Goal: Answer question/provide support: Share knowledge or assist other users

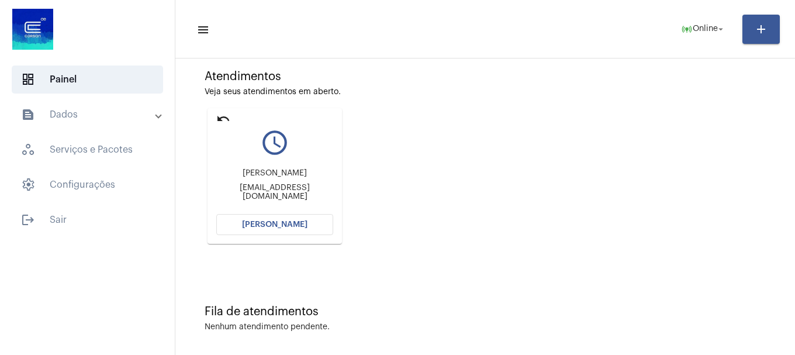
scroll to position [102, 0]
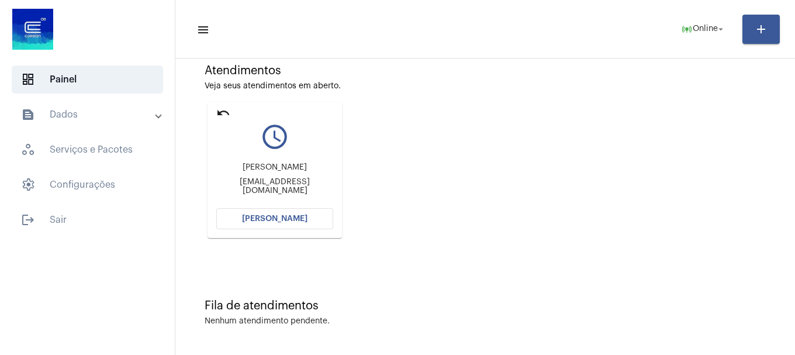
click at [303, 202] on div "[PERSON_NAME] [EMAIL_ADDRESS][DOMAIN_NAME]" at bounding box center [274, 178] width 117 height 53
click at [284, 221] on span "[PERSON_NAME]" at bounding box center [274, 218] width 65 height 8
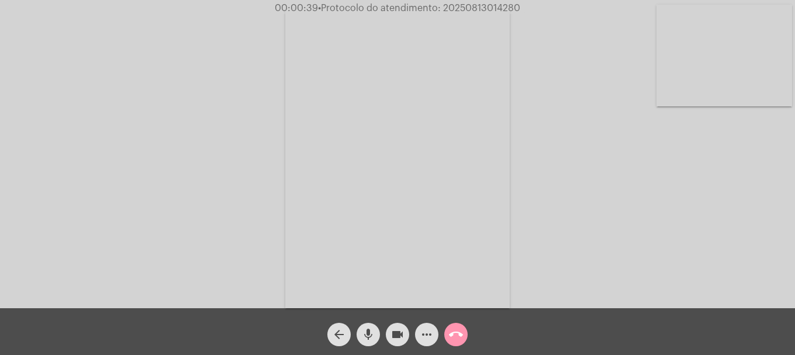
click at [752, 61] on video at bounding box center [724, 56] width 136 height 102
click at [372, 341] on mat-icon "mic" at bounding box center [368, 334] width 14 height 14
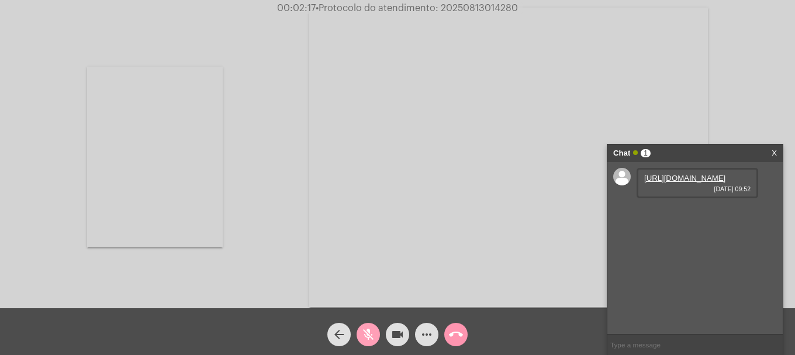
drag, startPoint x: 369, startPoint y: 332, endPoint x: 467, endPoint y: 290, distance: 106.0
click at [369, 331] on mat-icon "mic_off" at bounding box center [368, 334] width 14 height 14
click at [668, 182] on link "[URL][DOMAIN_NAME]" at bounding box center [684, 178] width 81 height 9
click at [397, 328] on mat-icon "videocam" at bounding box center [397, 334] width 14 height 14
click at [398, 330] on mat-icon "videocam_off" at bounding box center [397, 334] width 14 height 14
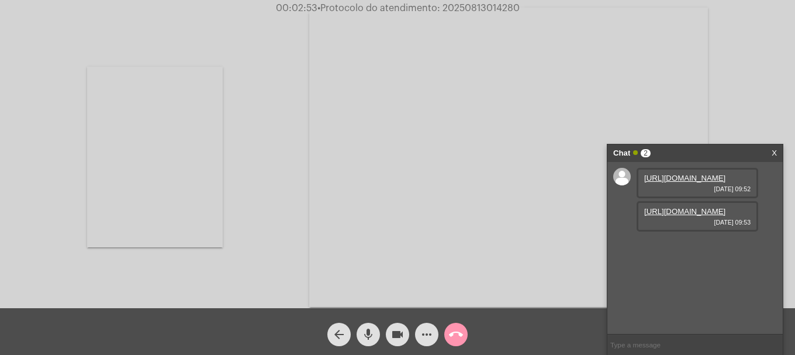
click at [687, 216] on link "[URL][DOMAIN_NAME]" at bounding box center [684, 211] width 81 height 9
click at [685, 249] on link "[URL][DOMAIN_NAME][DATE]" at bounding box center [697, 244] width 106 height 9
click at [677, 282] on link "[URL][DOMAIN_NAME]" at bounding box center [684, 277] width 81 height 9
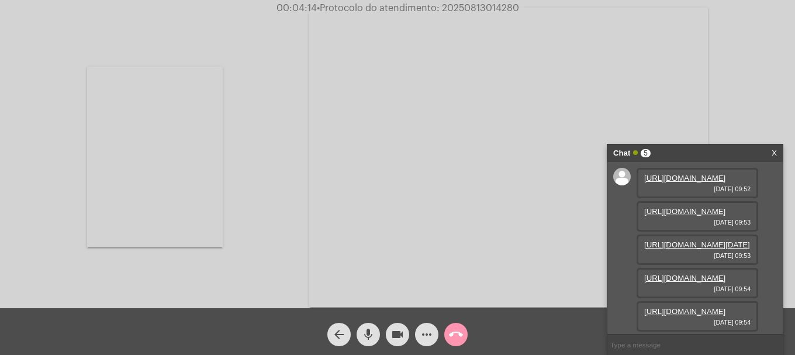
scroll to position [129, 0]
click at [675, 307] on link "[URL][DOMAIN_NAME]" at bounding box center [684, 311] width 81 height 9
click at [189, 225] on video at bounding box center [155, 157] width 136 height 181
click at [415, 336] on button "more_horiz" at bounding box center [426, 333] width 23 height 23
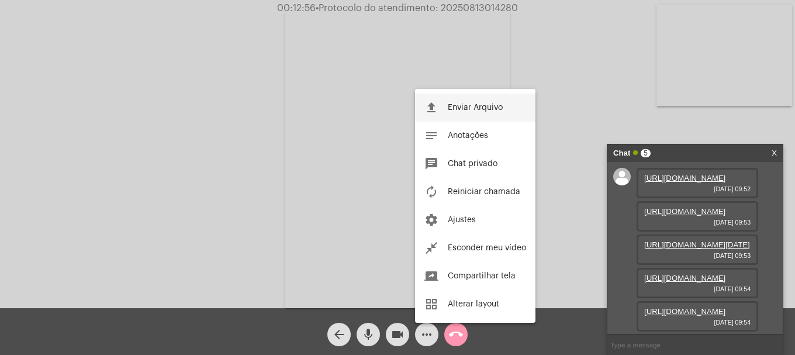
click at [446, 107] on button "file_upload Enviar Arquivo" at bounding box center [475, 107] width 120 height 28
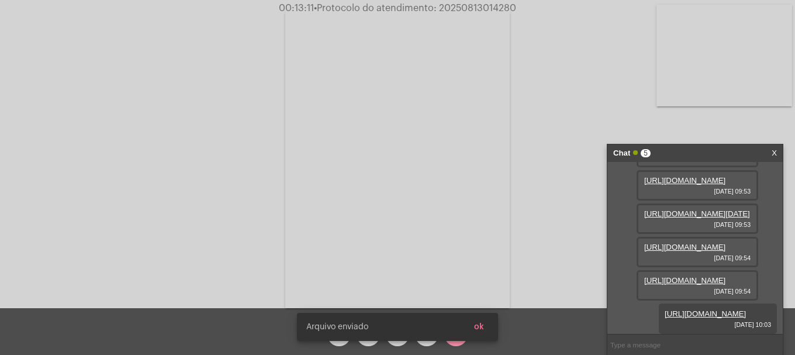
scroll to position [189, 0]
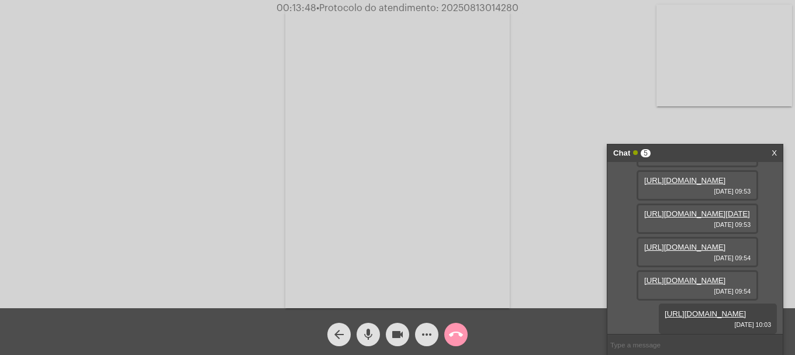
click at [688, 65] on video at bounding box center [724, 56] width 136 height 102
click at [481, 4] on span "• Protocolo do atendimento: 20250813014280" at bounding box center [416, 8] width 202 height 9
click at [663, 351] on input "text" at bounding box center [694, 344] width 175 height 20
paste input "20250813014280"
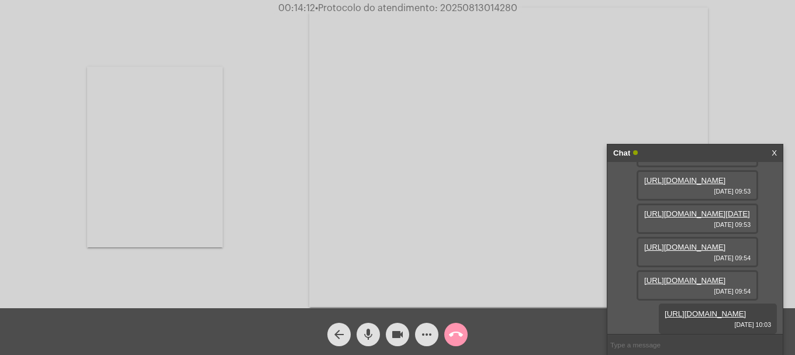
type input "20250813014280"
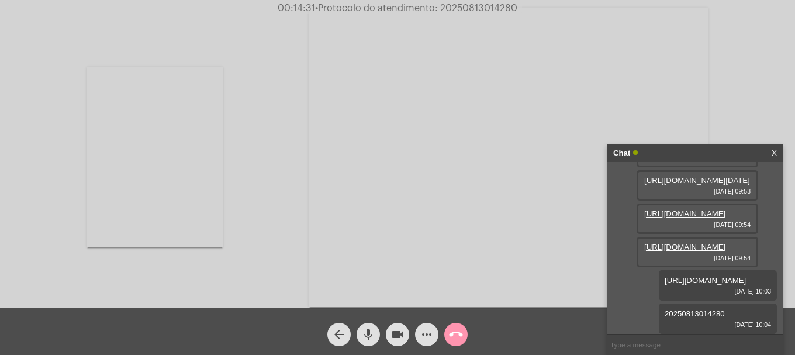
click at [459, 337] on mat-icon "call_end" at bounding box center [456, 334] width 14 height 14
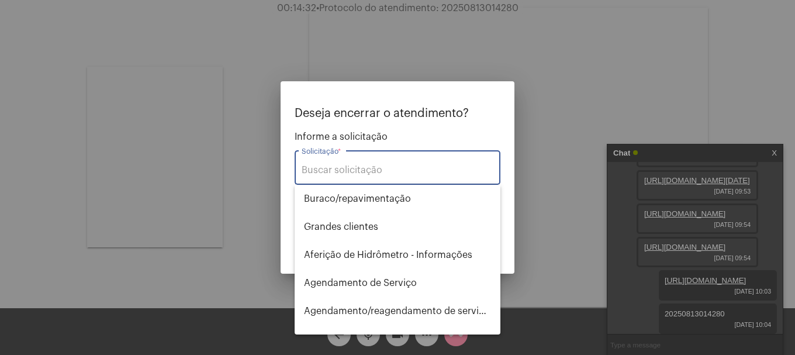
click at [378, 168] on input "Solicitação *" at bounding box center [397, 170] width 192 height 11
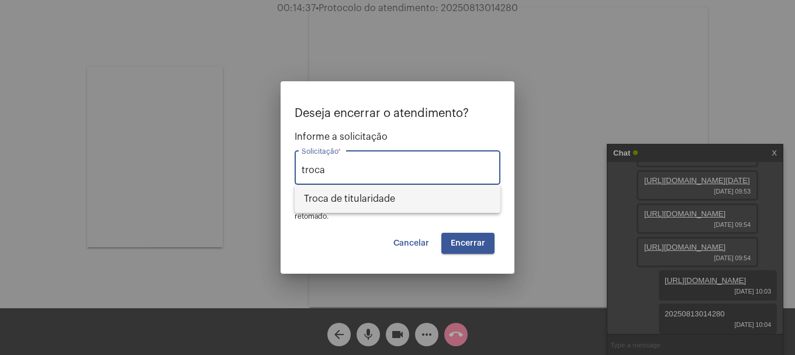
click at [363, 198] on span "Troca de titularidade" at bounding box center [397, 199] width 187 height 28
type input "Troca de titularidade"
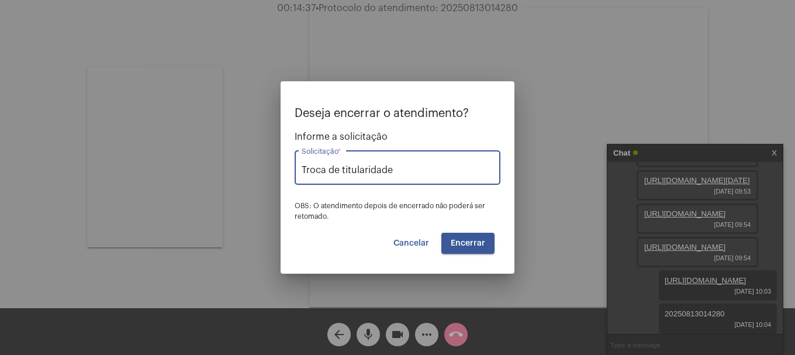
click at [476, 237] on button "Encerrar" at bounding box center [467, 243] width 53 height 21
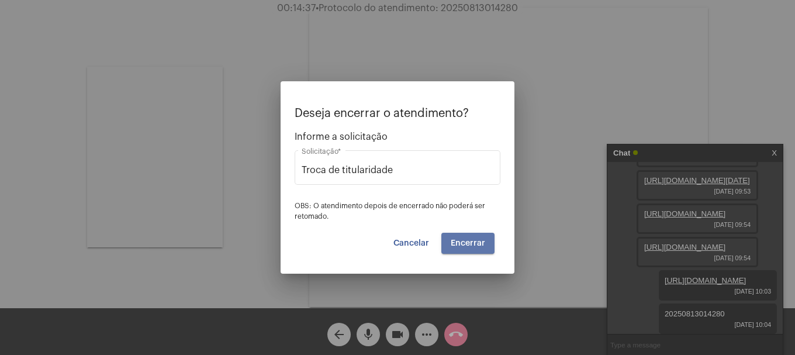
click at [476, 237] on button "Encerrar" at bounding box center [467, 243] width 53 height 21
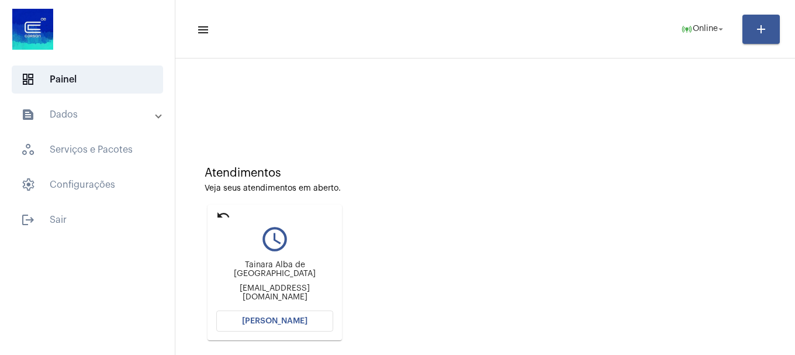
click at [220, 210] on mat-icon "undo" at bounding box center [223, 215] width 14 height 14
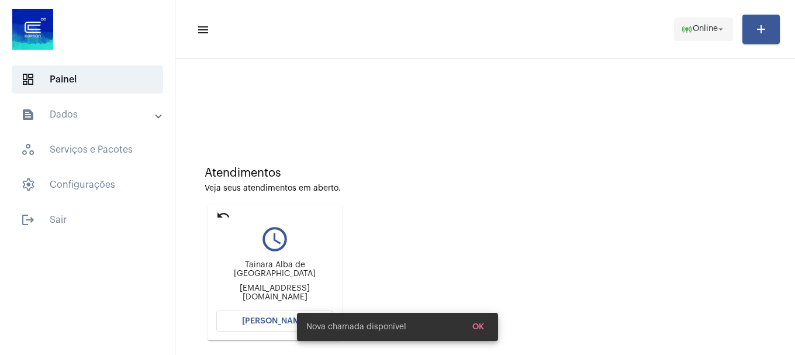
click at [683, 28] on mat-icon "online_prediction" at bounding box center [687, 29] width 12 height 12
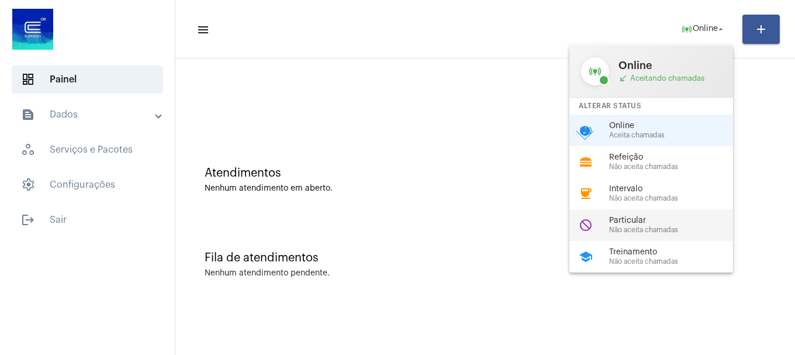
click at [640, 226] on span "Não aceita chamadas" at bounding box center [675, 230] width 133 height 8
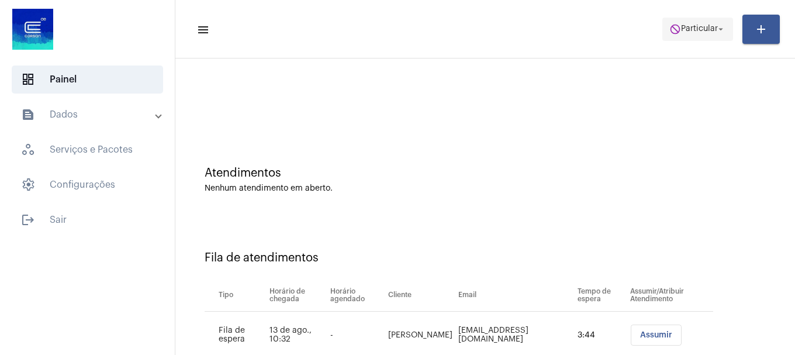
click at [675, 26] on mat-icon "do_not_disturb" at bounding box center [675, 29] width 12 height 12
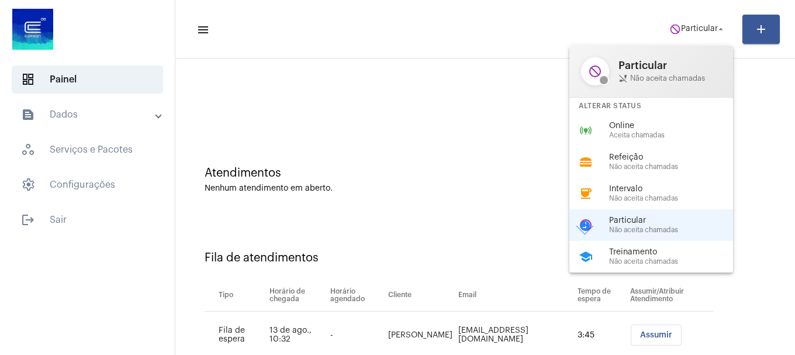
drag, startPoint x: 654, startPoint y: 138, endPoint x: 652, endPoint y: 131, distance: 7.4
click at [654, 134] on span "Aceita chamadas" at bounding box center [675, 135] width 133 height 8
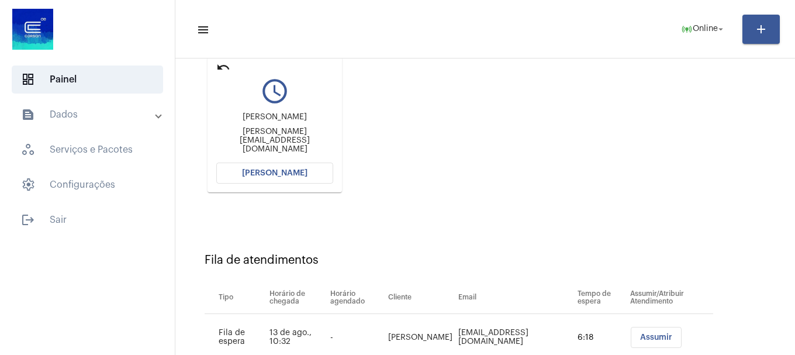
scroll to position [127, 0]
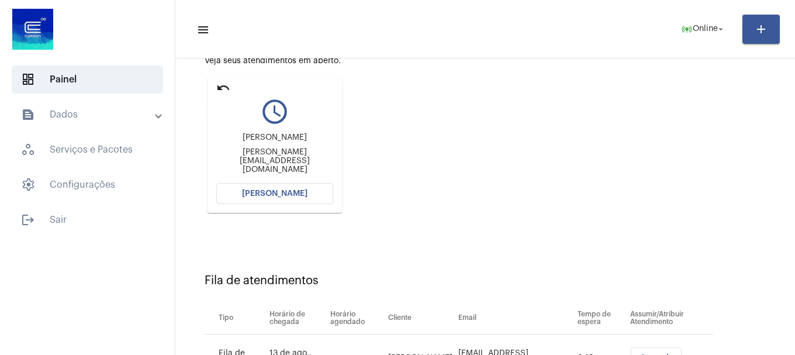
click at [226, 86] on mat-icon "undo" at bounding box center [223, 88] width 14 height 14
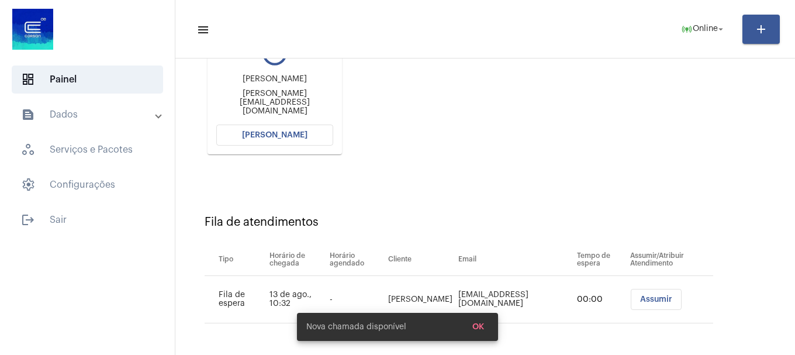
scroll to position [36, 0]
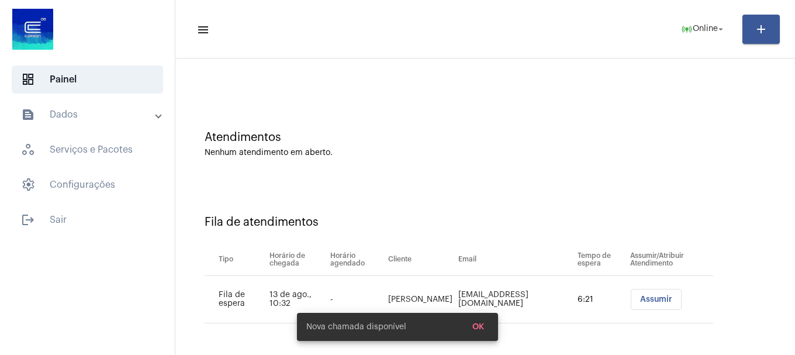
click at [630, 303] on button "Assumir" at bounding box center [655, 299] width 51 height 21
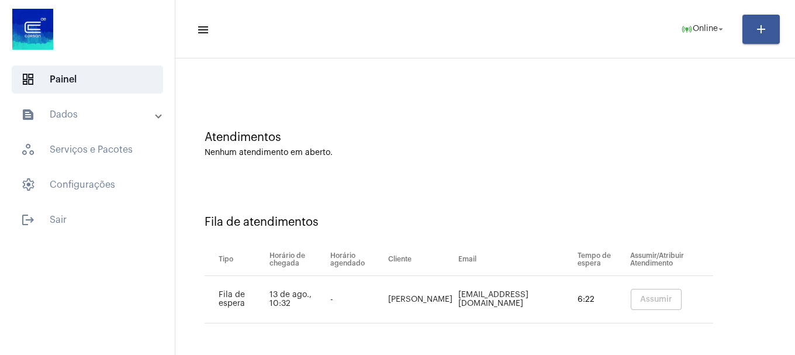
scroll to position [0, 0]
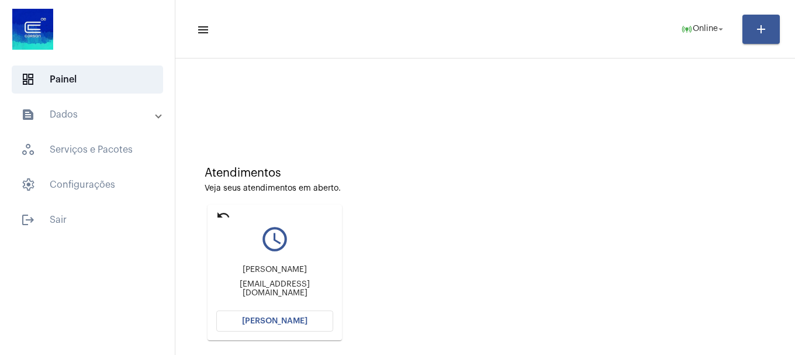
click at [253, 318] on span "[PERSON_NAME]" at bounding box center [274, 321] width 65 height 8
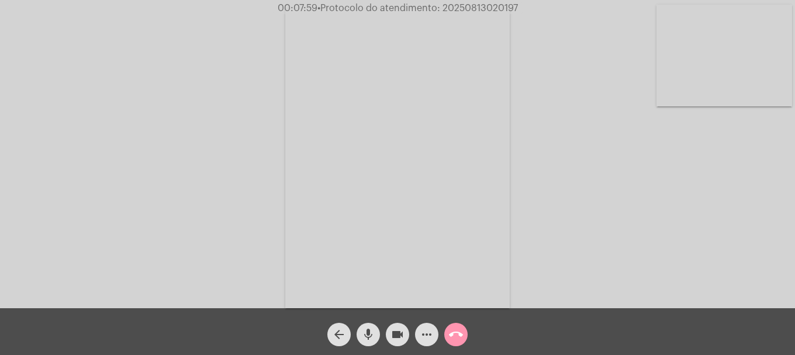
click at [794, 44] on div "Acessando Câmera e Microfone..." at bounding box center [397, 154] width 795 height 308
click at [784, 50] on video at bounding box center [724, 56] width 136 height 102
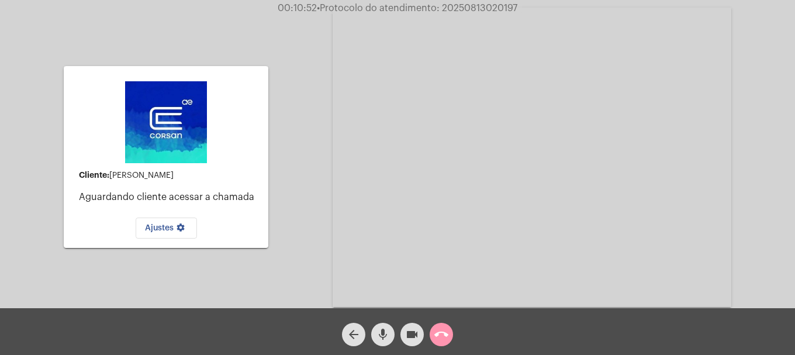
click at [417, 335] on mat-icon "videocam" at bounding box center [412, 334] width 14 height 14
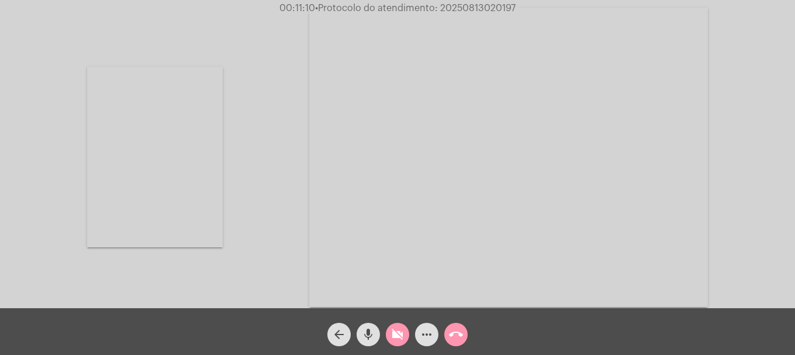
click at [399, 326] on span "videocam_off" at bounding box center [397, 333] width 14 height 23
click at [466, 8] on span "• Protocolo do atendimento: 20250813020197" at bounding box center [417, 8] width 200 height 9
click at [466, 8] on span "• Protocolo do atendimento: 20250813020197" at bounding box center [416, 8] width 200 height 9
copy span "20250813020197"
click at [421, 332] on mat-icon "more_horiz" at bounding box center [426, 334] width 14 height 14
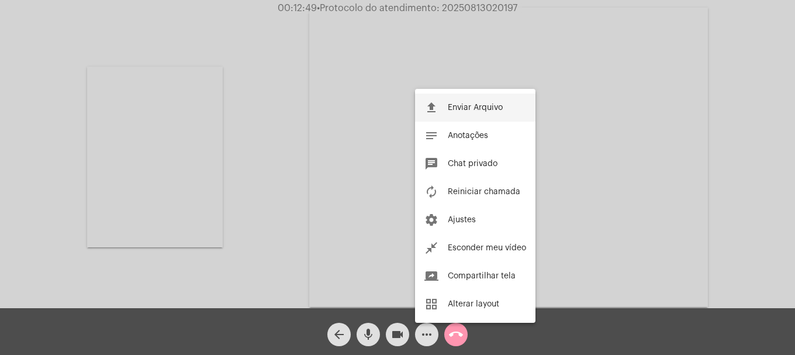
click at [465, 117] on button "file_upload Enviar Arquivo" at bounding box center [475, 107] width 120 height 28
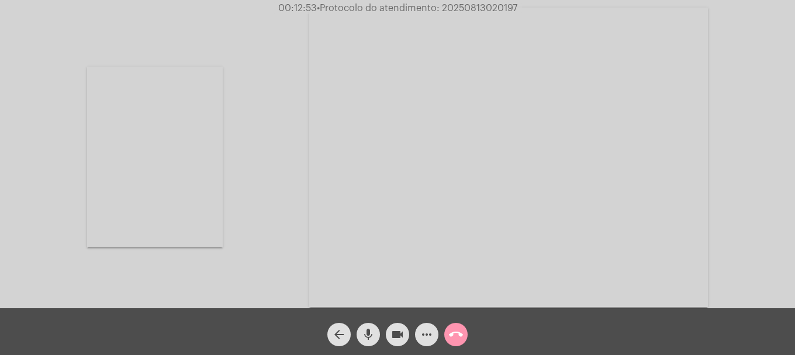
click at [433, 327] on span "more_horiz" at bounding box center [426, 333] width 14 height 23
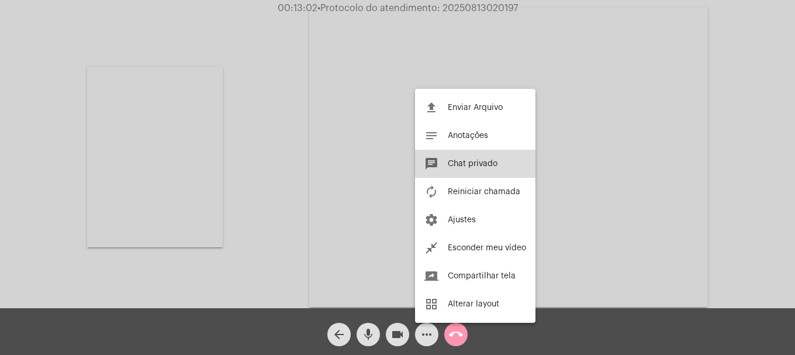
click at [495, 162] on span "Chat privado" at bounding box center [472, 163] width 50 height 8
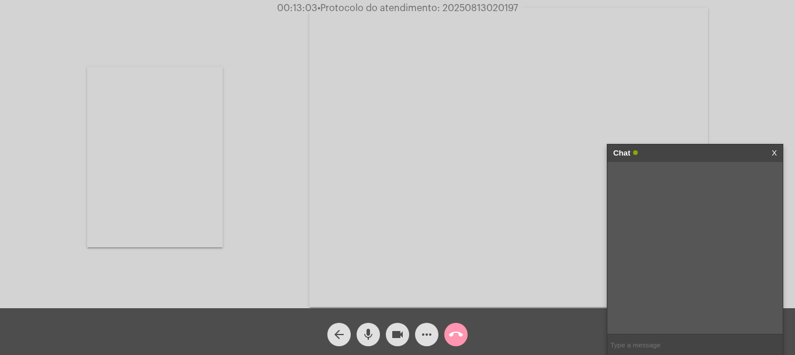
click at [668, 345] on input "text" at bounding box center [694, 344] width 175 height 20
paste input "20250813020197"
type input "20250813020197"
click at [455, 333] on mat-icon "call_end" at bounding box center [456, 334] width 14 height 14
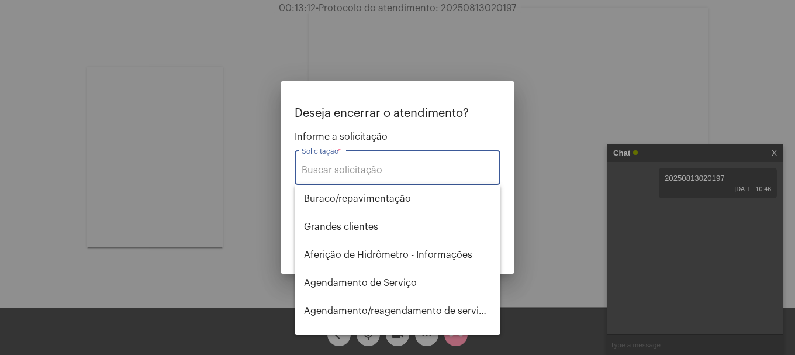
click at [348, 165] on input "Solicitação *" at bounding box center [397, 170] width 192 height 11
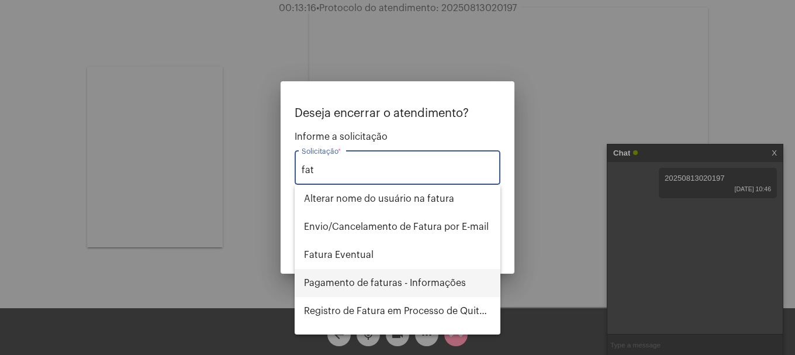
click at [396, 275] on span "Pagamento de faturas - Informações" at bounding box center [397, 283] width 187 height 28
type input "Pagamento de faturas - Informações"
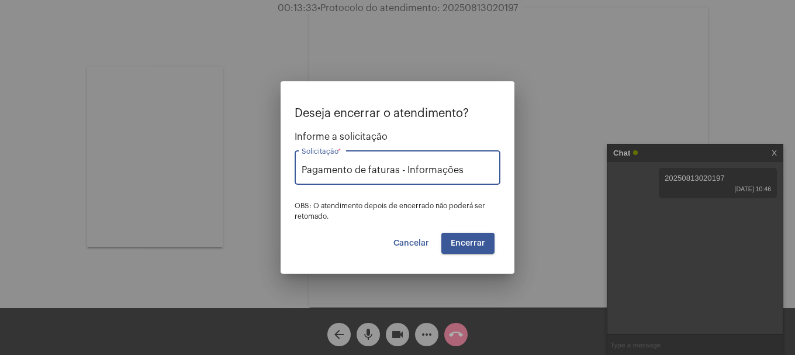
click at [471, 241] on span "Encerrar" at bounding box center [467, 243] width 34 height 8
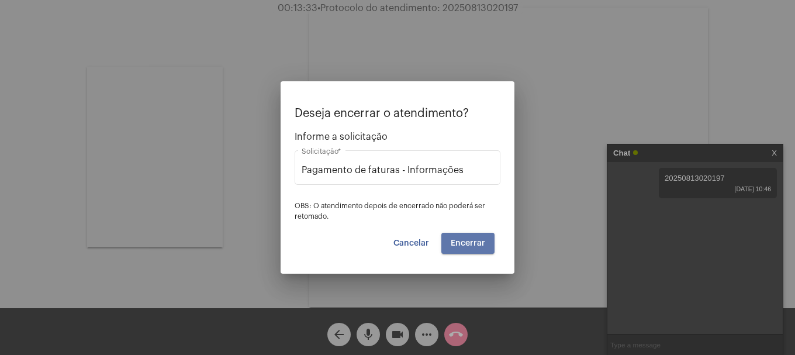
click at [470, 241] on span "Encerrar" at bounding box center [467, 243] width 34 height 8
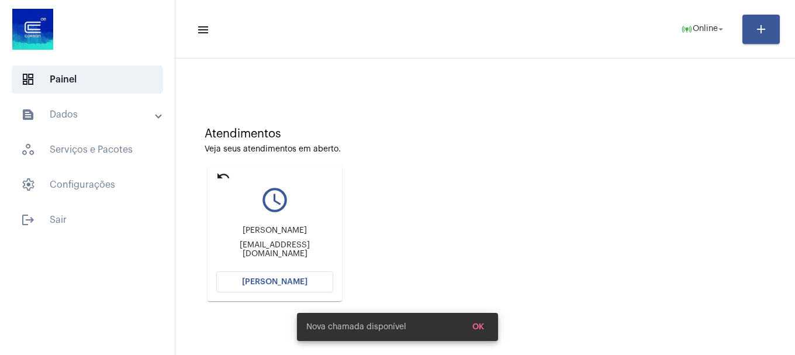
scroll to position [102, 0]
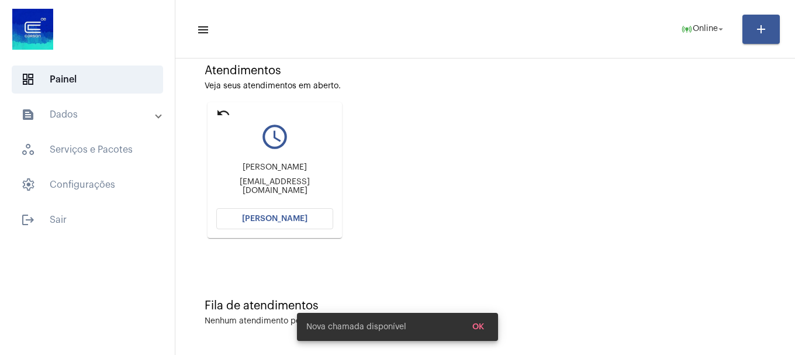
click at [294, 207] on mat-card "undo query_builder [PERSON_NAME] [EMAIL_ADDRESS][DOMAIN_NAME] [PERSON_NAME]" at bounding box center [274, 170] width 134 height 136
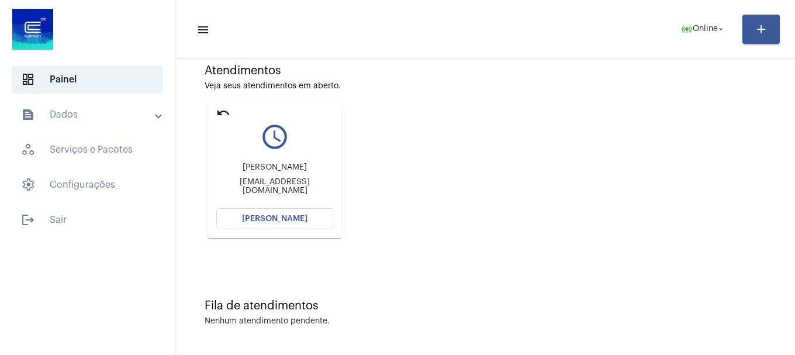
click at [297, 214] on span "[PERSON_NAME]" at bounding box center [274, 218] width 65 height 8
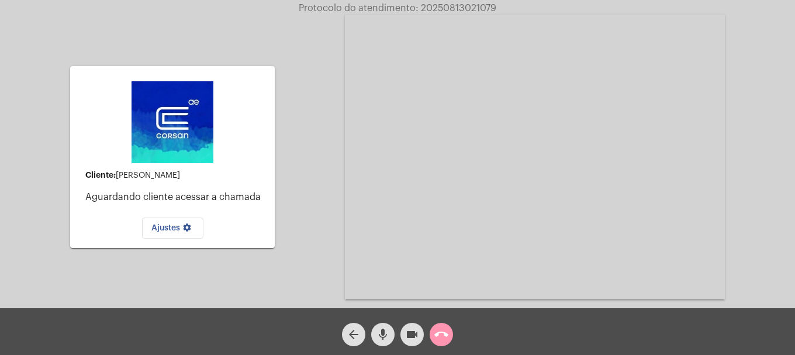
click at [382, 339] on mat-icon "mic" at bounding box center [383, 334] width 14 height 14
click at [383, 337] on mat-icon "mic_off" at bounding box center [383, 334] width 14 height 14
click at [383, 337] on mat-icon "mic" at bounding box center [383, 334] width 14 height 14
click at [386, 338] on mat-icon "mic_off" at bounding box center [383, 334] width 14 height 14
click at [438, 332] on mat-icon "call_end" at bounding box center [441, 334] width 14 height 14
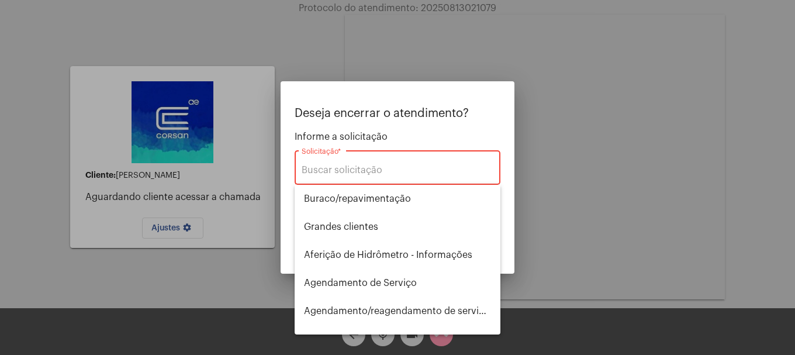
click at [393, 178] on div "Solicitação *" at bounding box center [397, 166] width 192 height 37
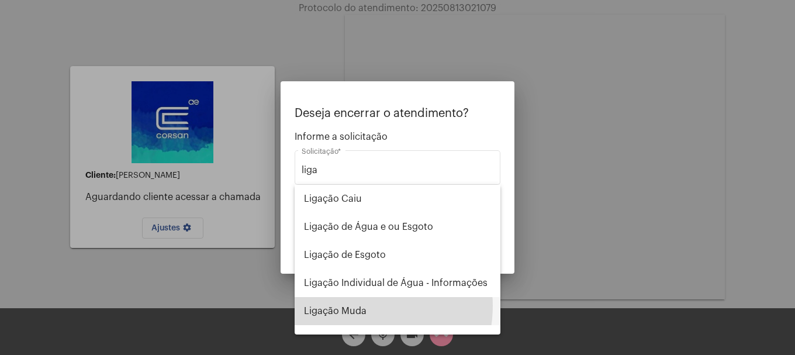
click at [357, 306] on span "Ligação Muda" at bounding box center [397, 311] width 187 height 28
type input "Ligação Muda"
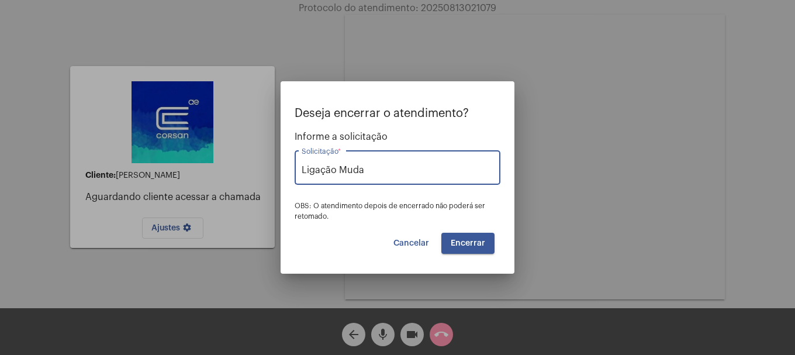
click at [485, 249] on button "Encerrar" at bounding box center [467, 243] width 53 height 21
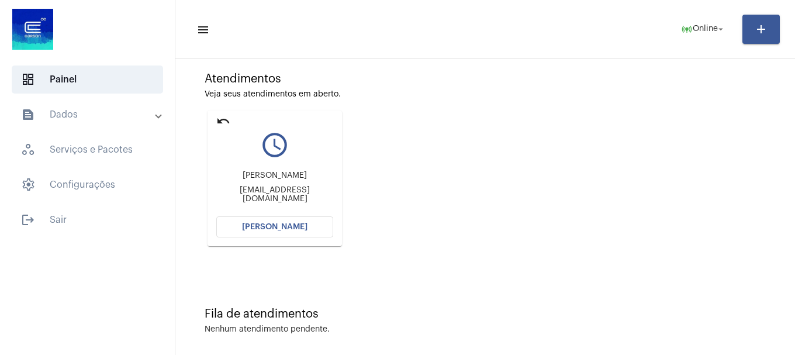
scroll to position [102, 0]
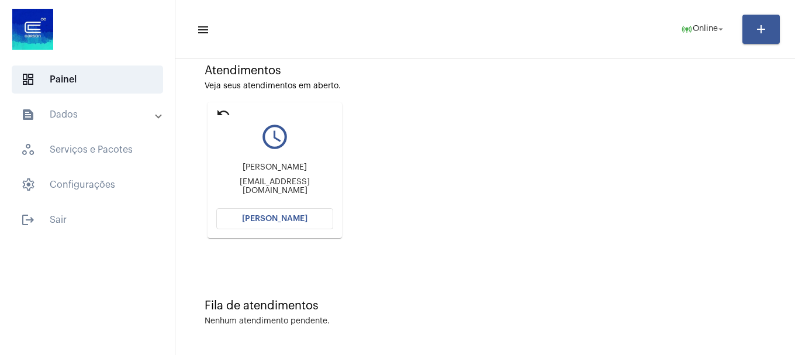
click at [314, 221] on button "[PERSON_NAME]" at bounding box center [274, 218] width 117 height 21
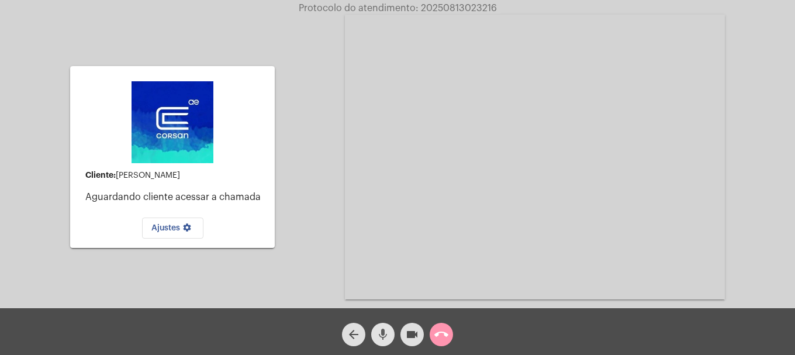
click at [384, 337] on mat-icon "mic" at bounding box center [383, 334] width 14 height 14
click at [384, 337] on mat-icon "mic_off" at bounding box center [383, 334] width 14 height 14
click at [384, 337] on mat-icon "mic" at bounding box center [383, 334] width 14 height 14
click at [384, 337] on mat-icon "mic_off" at bounding box center [383, 334] width 14 height 14
click at [441, 335] on mat-icon "call_end" at bounding box center [441, 334] width 14 height 14
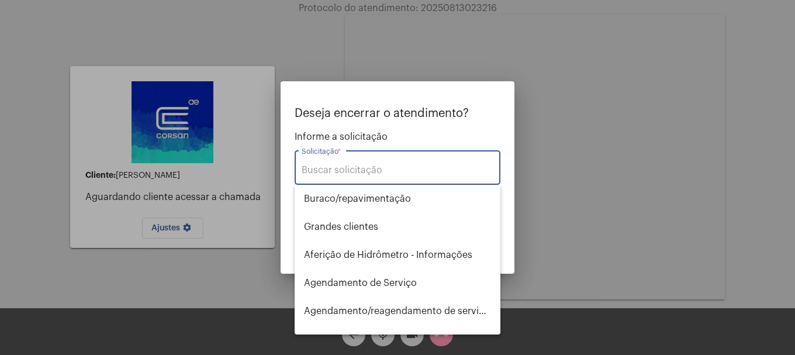
click at [410, 177] on div "Solicitação *" at bounding box center [397, 166] width 192 height 37
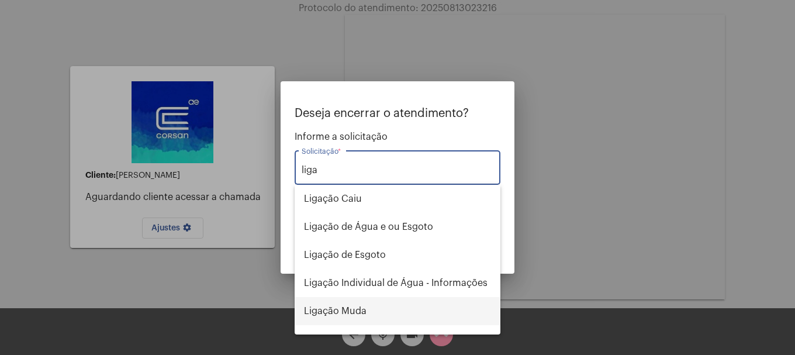
click at [341, 318] on span "Ligação Muda" at bounding box center [397, 311] width 187 height 28
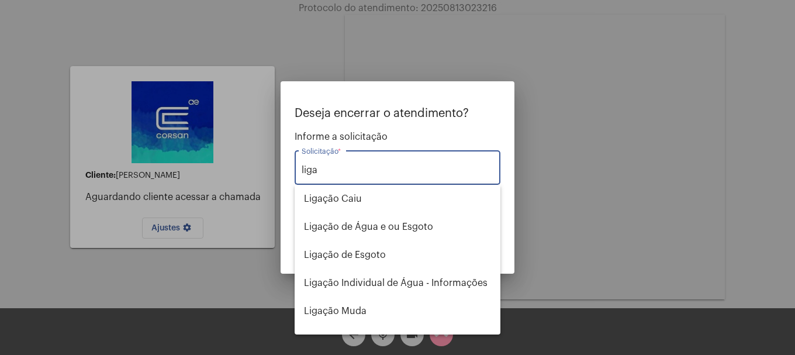
type input "Ligação Muda"
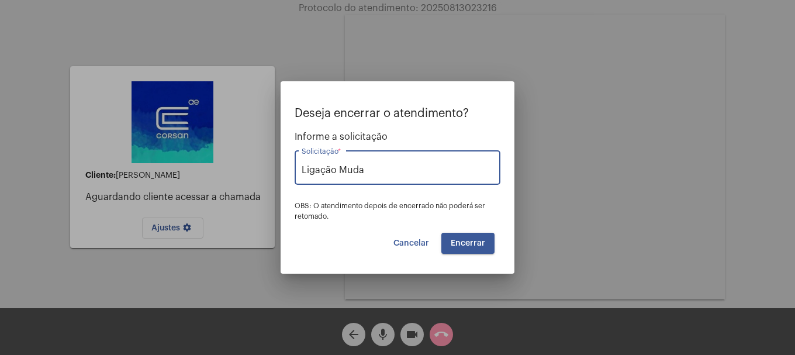
click at [464, 247] on span "Encerrar" at bounding box center [467, 243] width 34 height 8
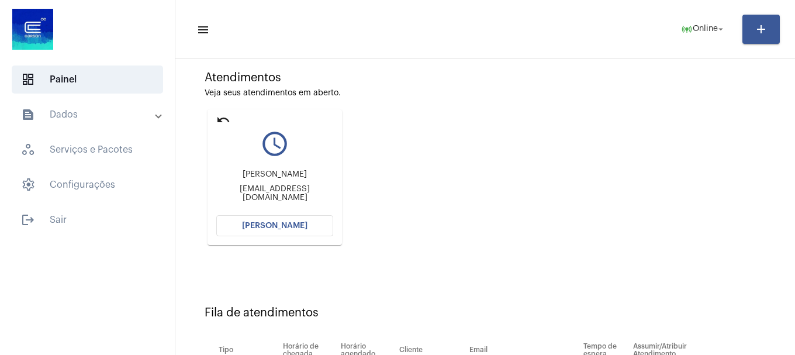
scroll to position [69, 0]
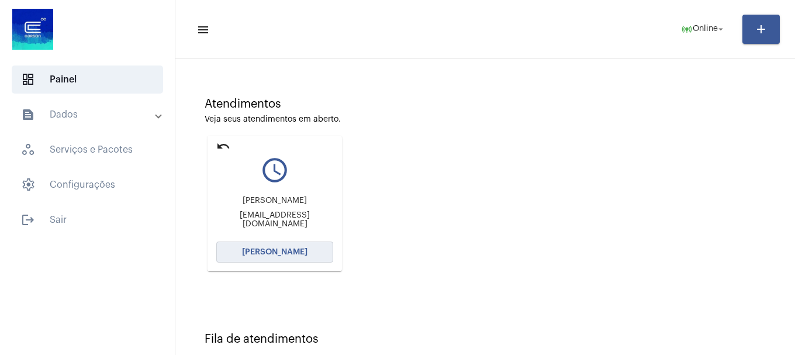
click at [270, 256] on button "[PERSON_NAME]" at bounding box center [274, 251] width 117 height 21
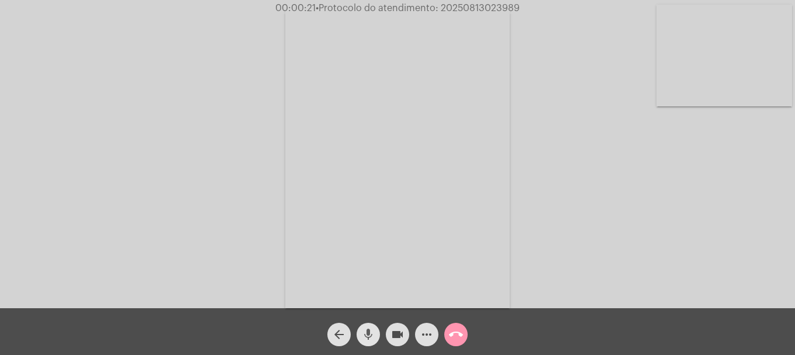
click at [363, 337] on mat-icon "mic" at bounding box center [368, 334] width 14 height 14
click at [363, 337] on mat-icon "mic_off" at bounding box center [368, 334] width 14 height 14
click at [761, 57] on video at bounding box center [724, 56] width 136 height 102
click at [400, 329] on mat-icon "videocam" at bounding box center [397, 334] width 14 height 14
click at [380, 336] on div "mic" at bounding box center [367, 331] width 29 height 29
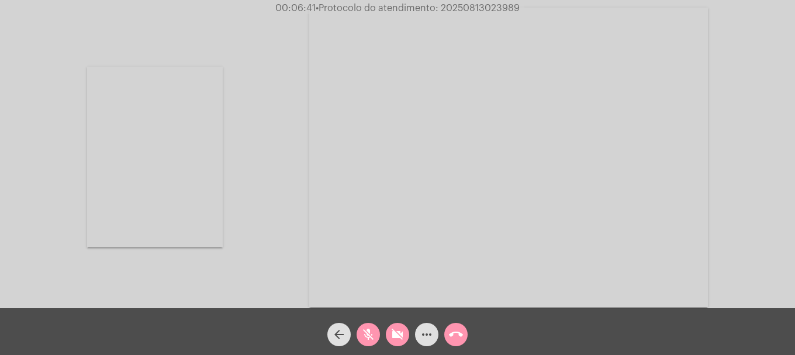
click at [374, 334] on button "mic_off" at bounding box center [367, 333] width 23 height 23
click at [405, 334] on button "videocam_off" at bounding box center [397, 333] width 23 height 23
click at [403, 338] on mat-icon "videocam" at bounding box center [397, 334] width 14 height 14
click at [374, 337] on mat-icon "mic" at bounding box center [368, 334] width 14 height 14
click at [373, 331] on mat-icon "mic_off" at bounding box center [368, 334] width 14 height 14
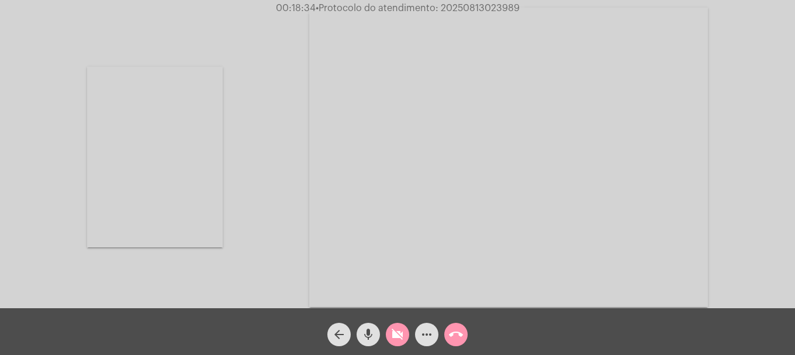
click at [382, 329] on div "mic" at bounding box center [367, 331] width 29 height 29
click at [387, 333] on button "videocam_off" at bounding box center [397, 333] width 23 height 23
click at [375, 333] on button "mic_off" at bounding box center [367, 333] width 23 height 23
click at [429, 329] on mat-icon "more_horiz" at bounding box center [426, 334] width 14 height 14
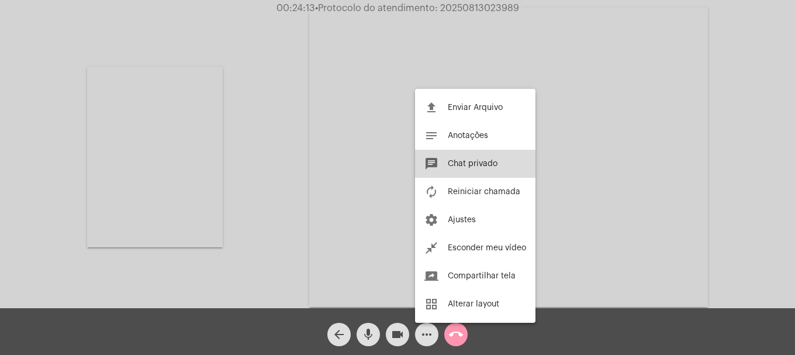
click at [480, 159] on span "Chat privado" at bounding box center [472, 163] width 50 height 8
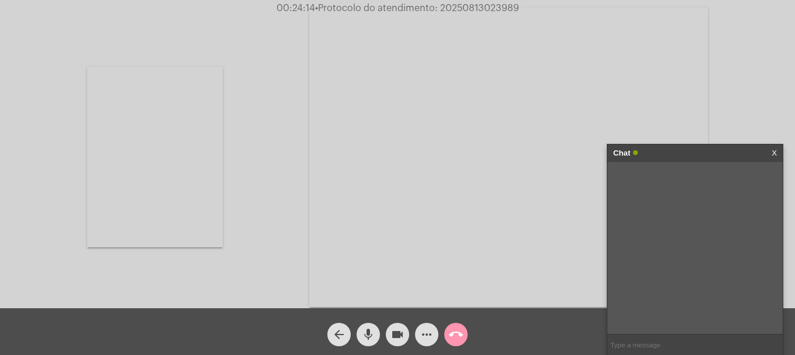
click at [421, 331] on mat-icon "more_horiz" at bounding box center [426, 334] width 14 height 14
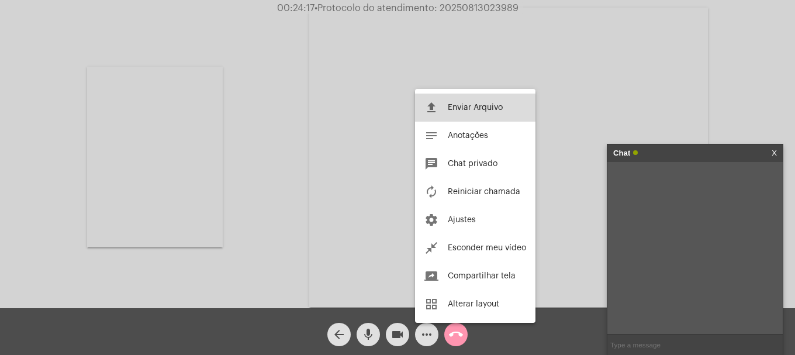
click at [491, 118] on button "file_upload Enviar Arquivo" at bounding box center [475, 107] width 120 height 28
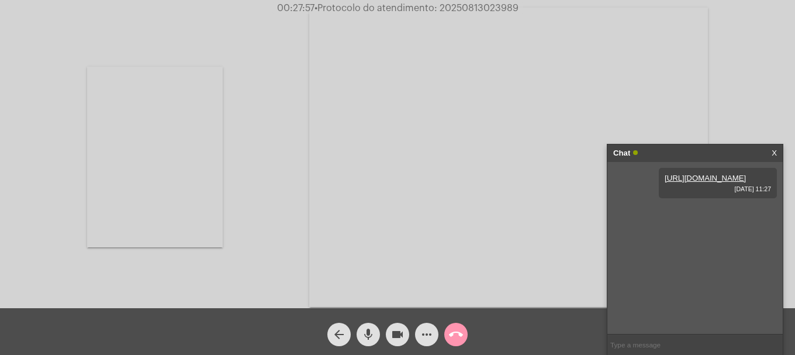
click at [421, 329] on mat-icon "more_horiz" at bounding box center [426, 334] width 14 height 14
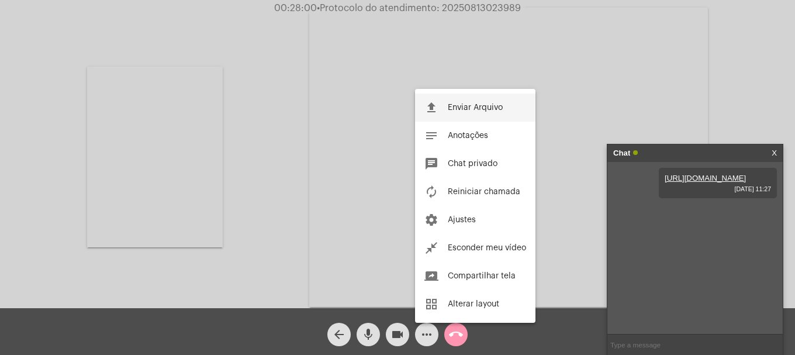
click at [455, 118] on button "file_upload Enviar Arquivo" at bounding box center [475, 107] width 120 height 28
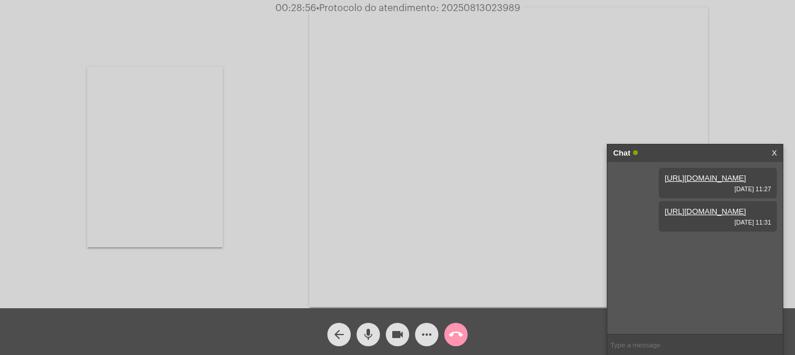
click at [428, 329] on mat-icon "more_horiz" at bounding box center [426, 334] width 14 height 14
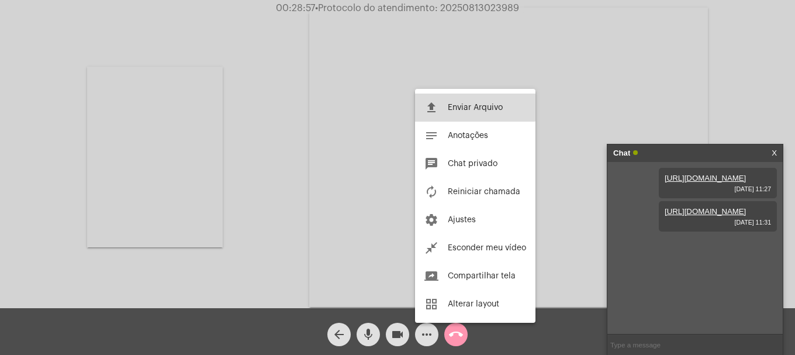
click at [455, 101] on button "file_upload Enviar Arquivo" at bounding box center [475, 107] width 120 height 28
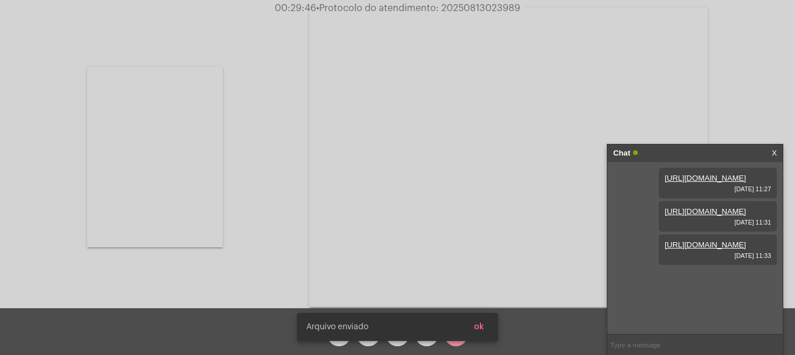
scroll to position [10, 0]
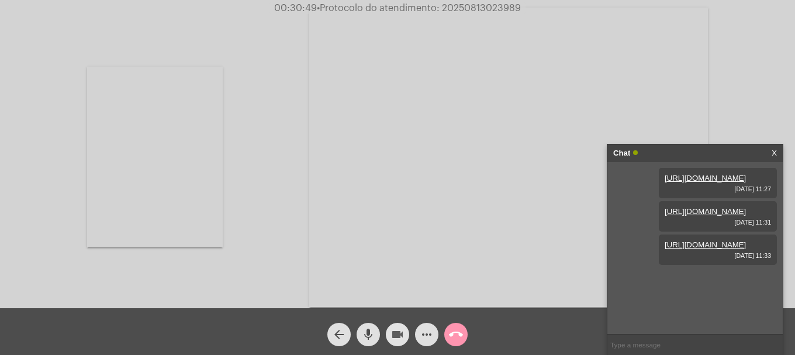
click at [402, 329] on mat-icon "videocam" at bounding box center [397, 334] width 14 height 14
click at [405, 332] on button "videocam_off" at bounding box center [397, 333] width 23 height 23
click at [457, 334] on mat-icon "call_end" at bounding box center [456, 334] width 14 height 14
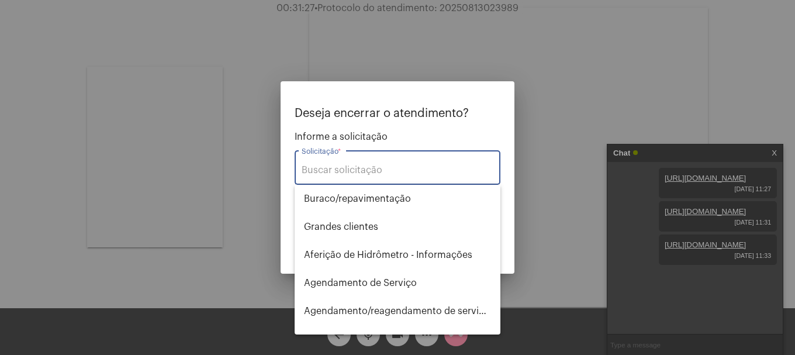
click at [393, 169] on input "Solicitação *" at bounding box center [397, 170] width 192 height 11
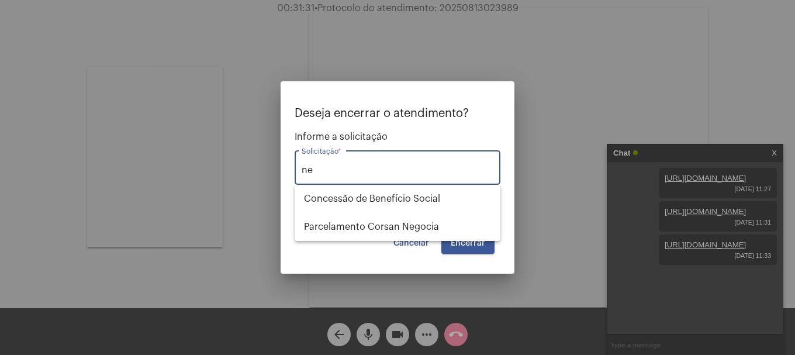
type input "n"
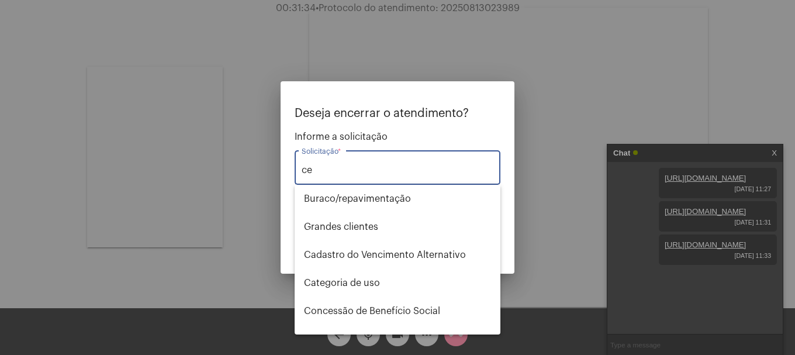
type input "c"
type input "p"
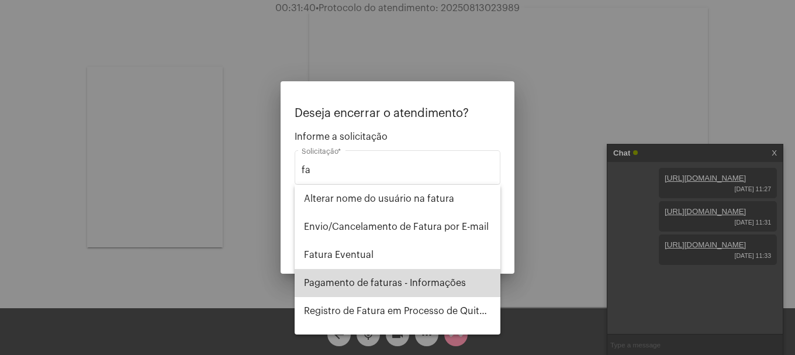
click at [428, 277] on span "Pagamento de faturas - Informações" at bounding box center [397, 283] width 187 height 28
type input "Pagamento de faturas - Informações"
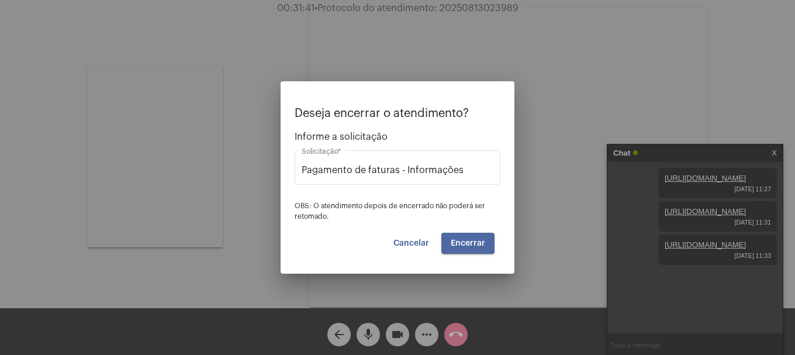
click at [462, 241] on span "Encerrar" at bounding box center [467, 243] width 34 height 8
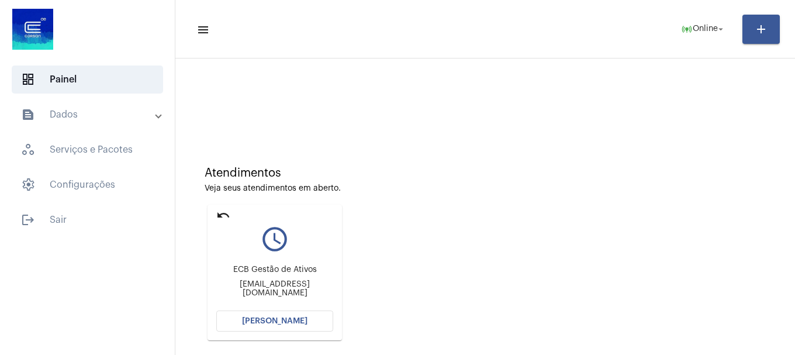
scroll to position [102, 0]
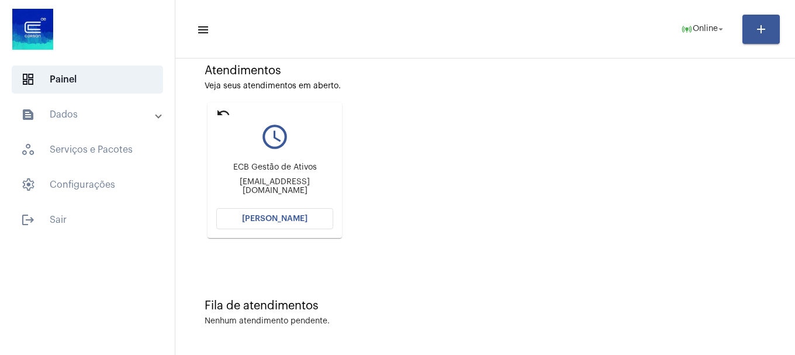
click at [290, 217] on span "[PERSON_NAME]" at bounding box center [274, 218] width 65 height 8
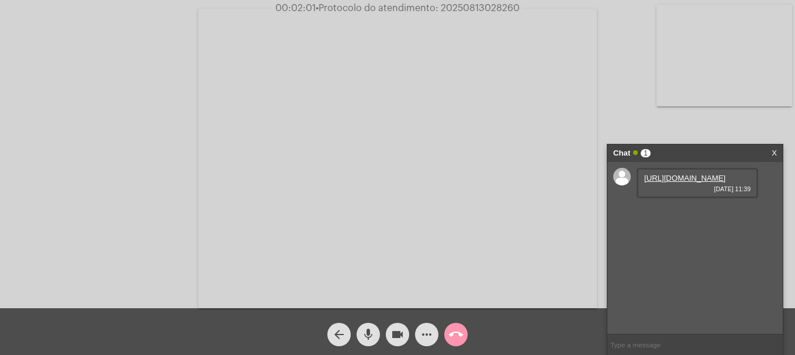
click at [649, 182] on link "[URL][DOMAIN_NAME]" at bounding box center [684, 178] width 81 height 9
click at [717, 216] on link "[URL][DOMAIN_NAME]" at bounding box center [684, 211] width 81 height 9
click at [623, 351] on input "text" at bounding box center [694, 344] width 175 height 20
paste input "0800 979 0066"
type input "0800 979 0066"
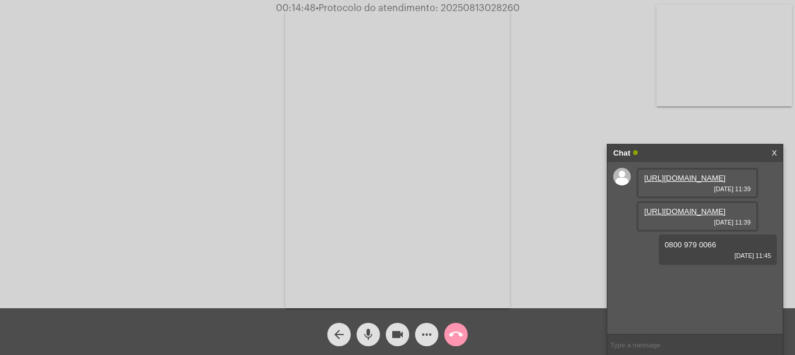
click at [525, 99] on div "Acessando Câmera e Microfone..." at bounding box center [397, 157] width 792 height 308
click at [389, 334] on button "videocam" at bounding box center [397, 333] width 23 height 23
click at [368, 333] on mat-icon "mic" at bounding box center [368, 334] width 14 height 14
drag, startPoint x: 366, startPoint y: 337, endPoint x: 391, endPoint y: 330, distance: 26.1
click at [364, 337] on mat-icon "mic_off" at bounding box center [368, 334] width 14 height 14
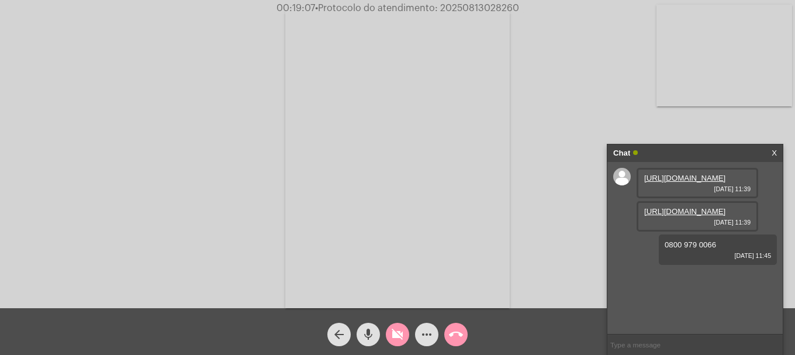
click at [394, 330] on mat-icon "videocam_off" at bounding box center [397, 334] width 14 height 14
drag, startPoint x: 458, startPoint y: 331, endPoint x: 464, endPoint y: 285, distance: 45.9
click at [442, 247] on app-call "00:21:03 • Protocolo do atendimento: 20250813028260 Acessando Câmera e Microfon…" at bounding box center [397, 177] width 795 height 355
click at [456, 335] on mat-icon "call_end" at bounding box center [456, 334] width 14 height 14
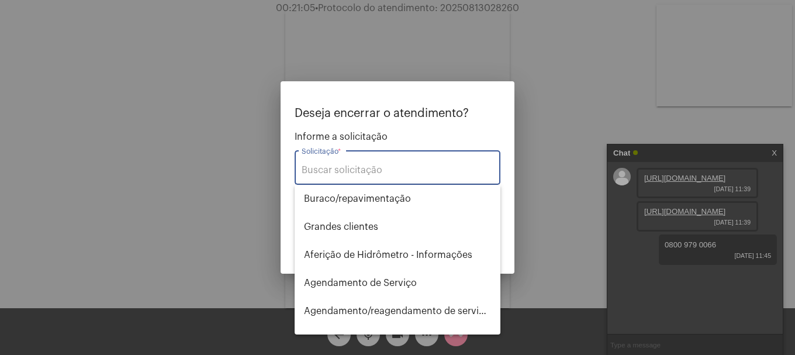
click at [388, 168] on input "Solicitação *" at bounding box center [397, 170] width 192 height 11
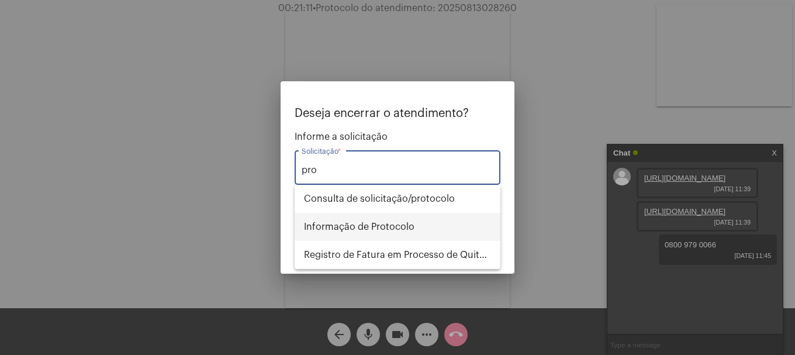
click at [421, 228] on span "Informação de Protocolo" at bounding box center [397, 227] width 187 height 28
type input "Informação de Protocolo"
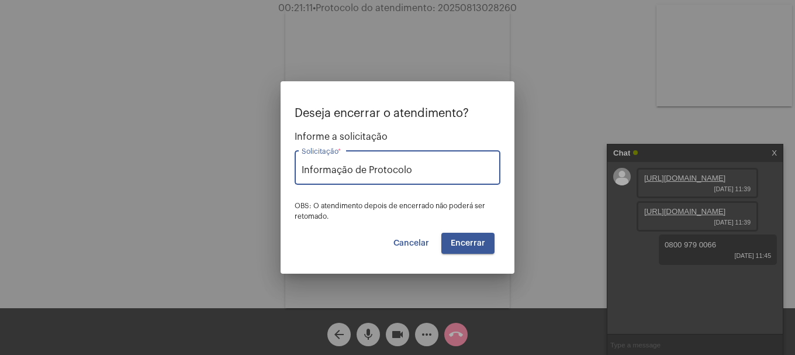
click at [467, 244] on span "Encerrar" at bounding box center [467, 243] width 34 height 8
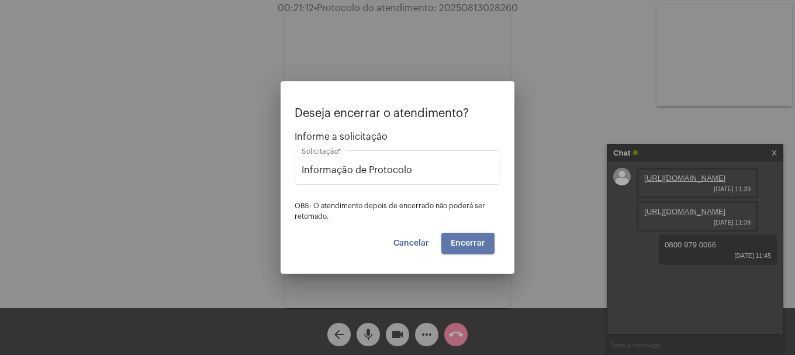
click at [467, 244] on span "Encerrar" at bounding box center [467, 243] width 34 height 8
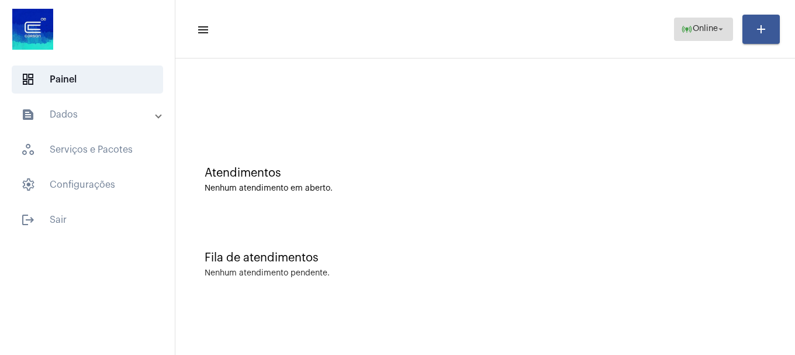
click at [707, 32] on span "Online" at bounding box center [704, 29] width 25 height 8
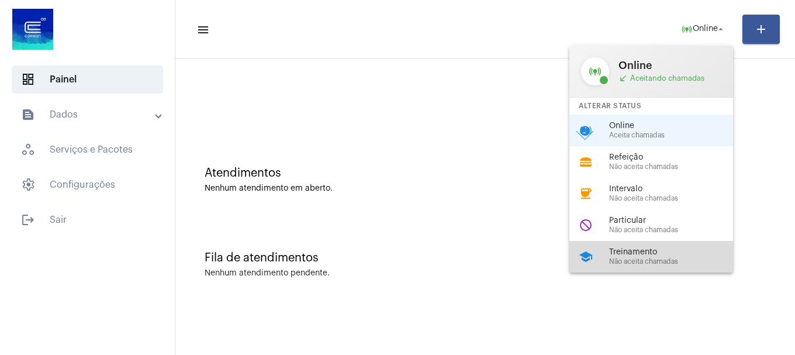
click at [665, 246] on div "school Treinamento Não aceita chamadas" at bounding box center [660, 257] width 182 height 32
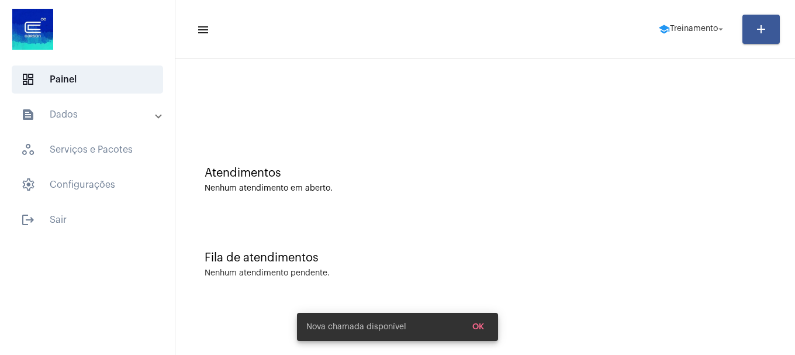
click at [680, 16] on mat-toolbar-row "menu school Treinamento arrow_drop_down add" at bounding box center [484, 29] width 619 height 37
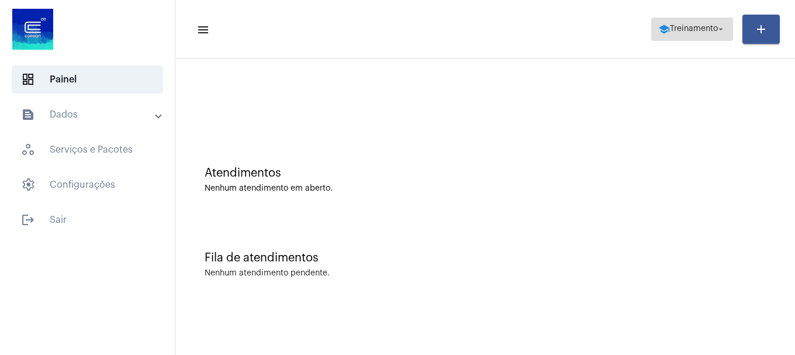
click at [679, 37] on span "school Treinamento arrow_drop_down" at bounding box center [692, 28] width 68 height 21
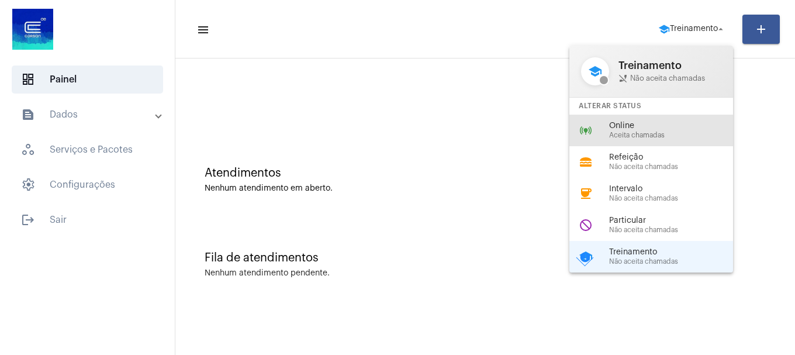
click at [667, 123] on span "Online" at bounding box center [675, 126] width 133 height 9
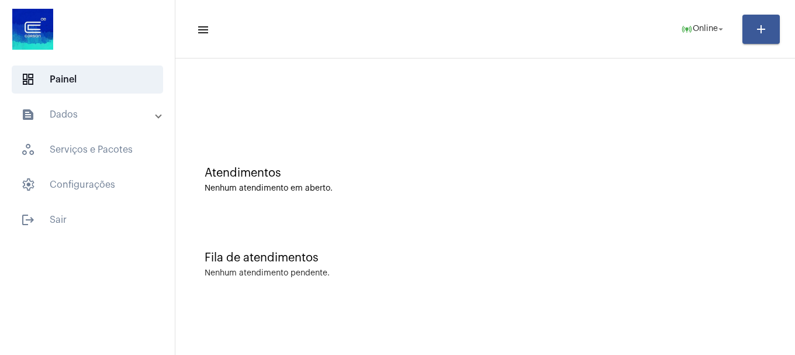
click at [502, 112] on div at bounding box center [485, 97] width 608 height 67
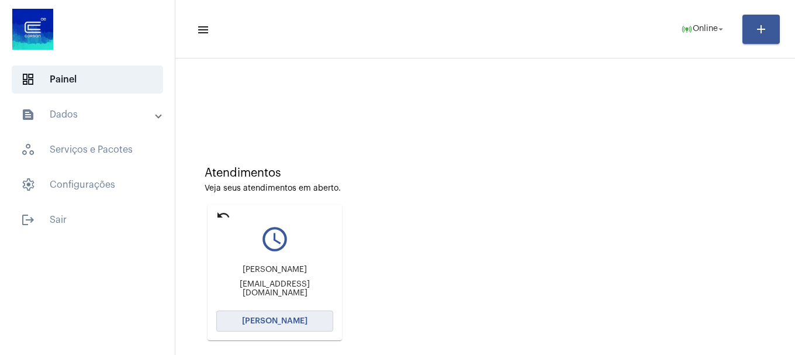
click at [279, 325] on button "[PERSON_NAME]" at bounding box center [274, 320] width 117 height 21
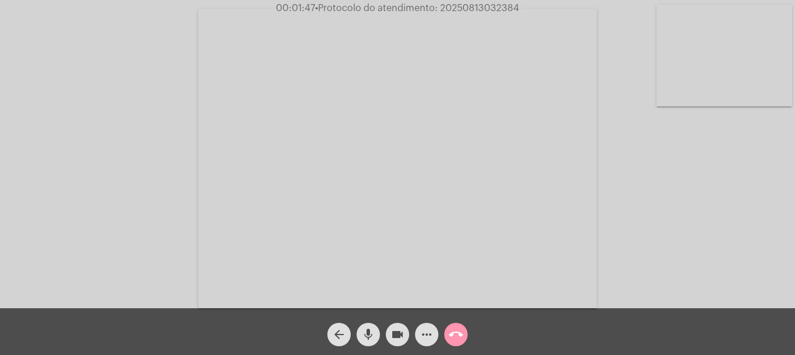
click at [731, 55] on video at bounding box center [724, 56] width 136 height 102
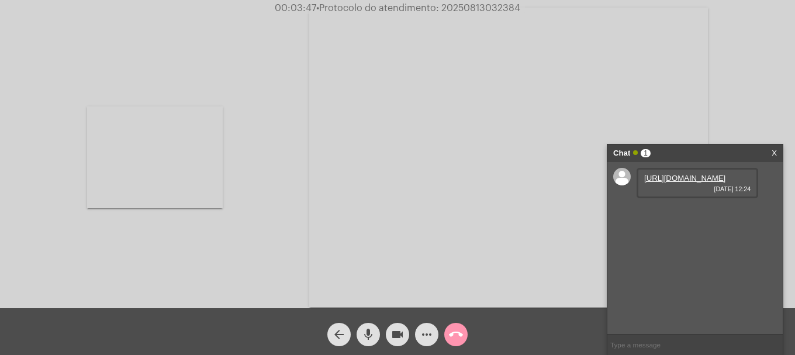
click at [655, 182] on link "[URL][DOMAIN_NAME]" at bounding box center [684, 178] width 81 height 9
click at [694, 216] on link "[URL][DOMAIN_NAME]" at bounding box center [684, 211] width 81 height 9
click at [693, 249] on link "[URL][DOMAIN_NAME]" at bounding box center [684, 244] width 81 height 9
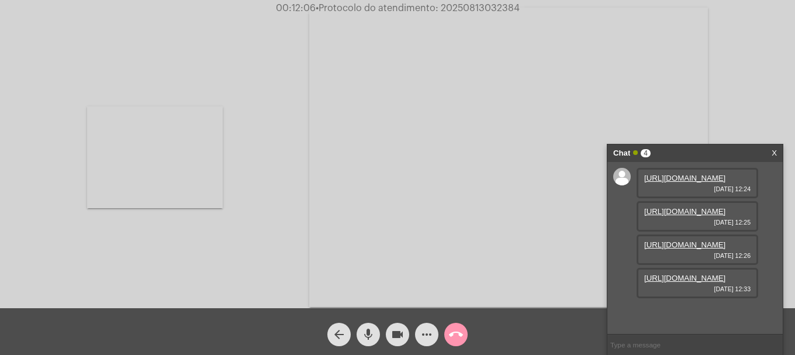
scroll to position [70, 0]
click at [677, 282] on link "[URL][DOMAIN_NAME]" at bounding box center [684, 277] width 81 height 9
click at [419, 324] on span "more_horiz" at bounding box center [426, 333] width 14 height 23
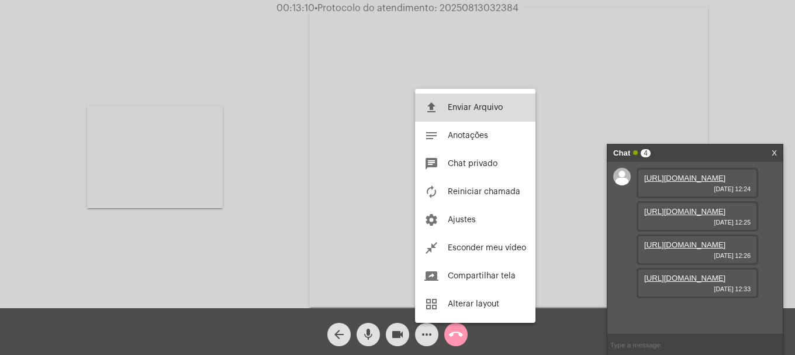
click at [463, 109] on span "Enviar Arquivo" at bounding box center [474, 107] width 55 height 8
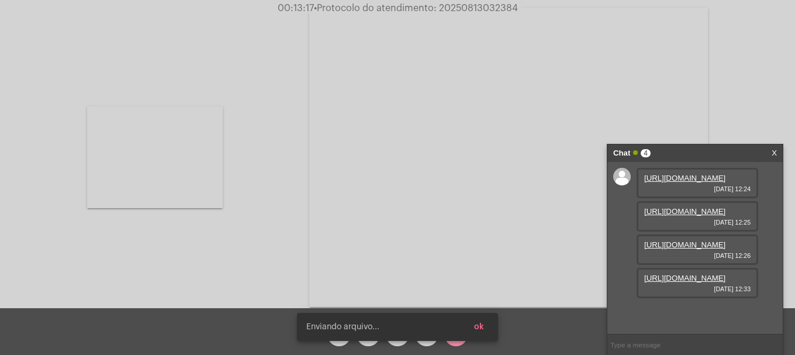
scroll to position [129, 0]
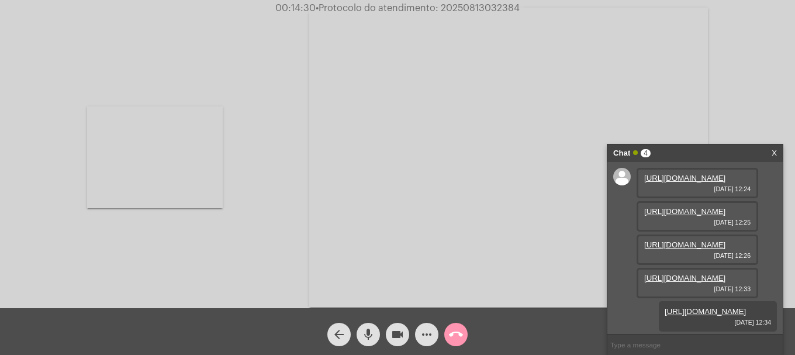
click at [486, 4] on span "• Protocolo do atendimento: 20250813032384" at bounding box center [417, 8] width 204 height 9
click at [485, 4] on span "• Protocolo do atendimento: 20250813032384" at bounding box center [417, 8] width 204 height 9
copy span "20250813032384"
click at [660, 344] on input "text" at bounding box center [694, 344] width 175 height 20
paste input "20250813032384"
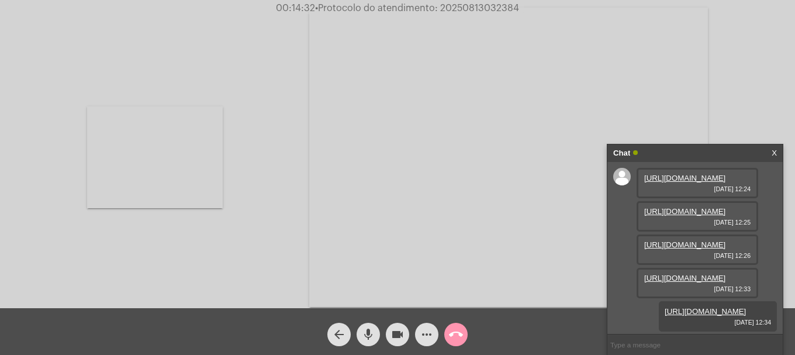
type input "20250813032384"
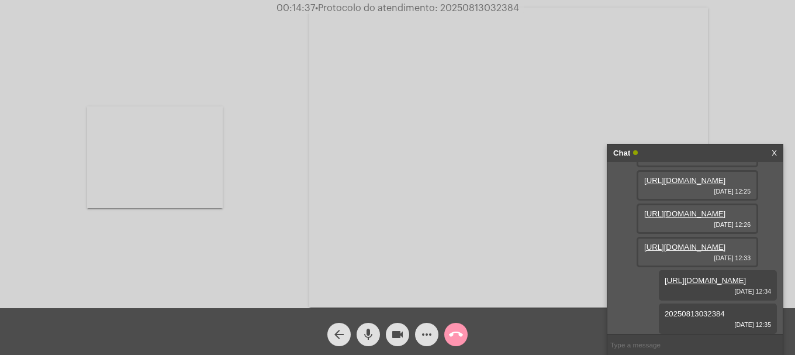
click at [458, 337] on mat-icon "call_end" at bounding box center [456, 334] width 14 height 14
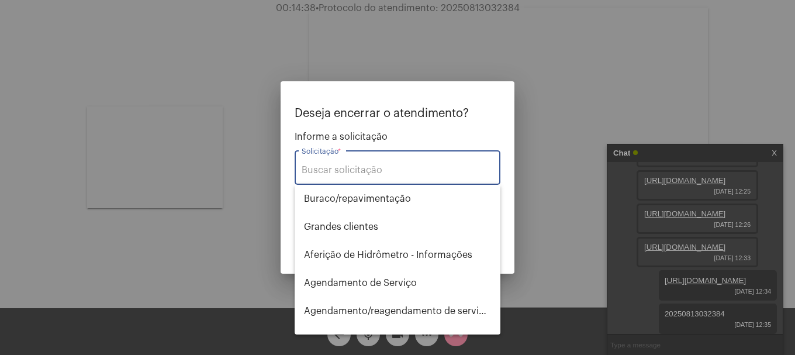
click at [381, 154] on div "Solicitação *" at bounding box center [397, 166] width 192 height 37
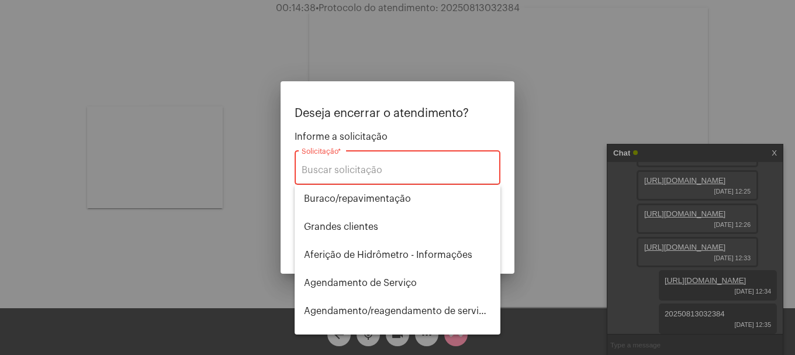
click at [380, 164] on div "Solicitação *" at bounding box center [397, 166] width 192 height 37
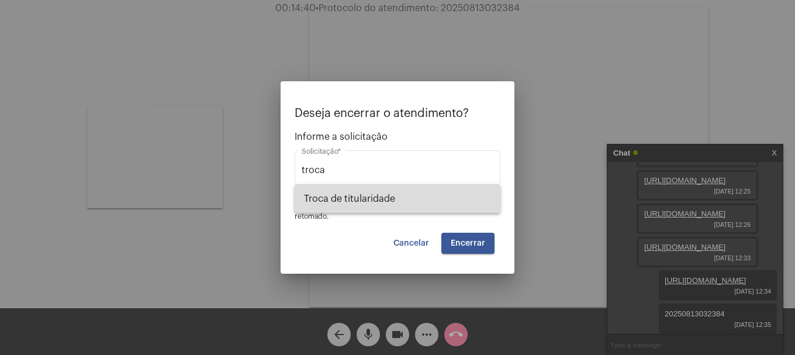
click at [420, 200] on span "Troca de titularidade" at bounding box center [397, 199] width 187 height 28
type input "Troca de titularidade"
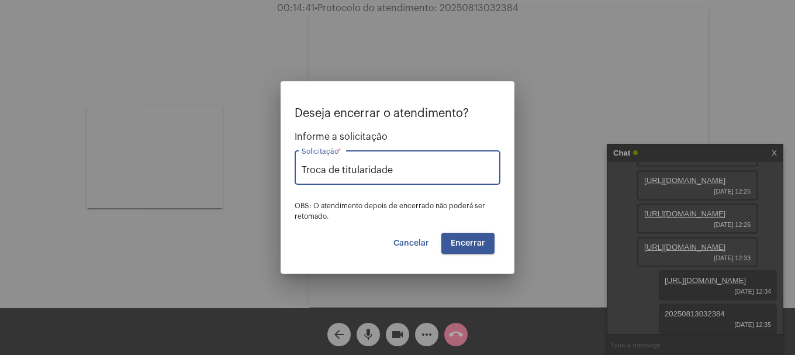
click at [470, 247] on button "Encerrar" at bounding box center [467, 243] width 53 height 21
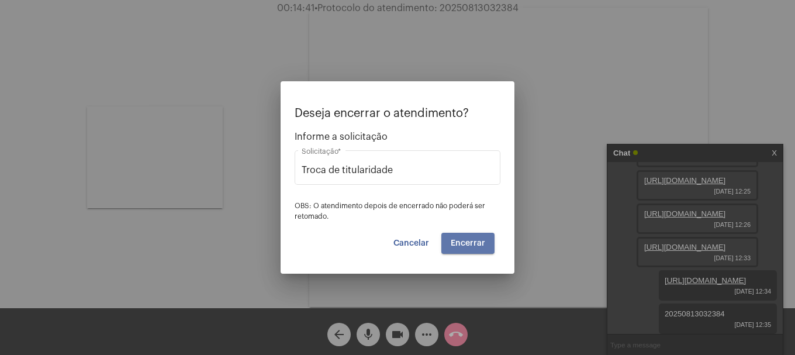
click at [470, 247] on span "Encerrar" at bounding box center [467, 243] width 34 height 8
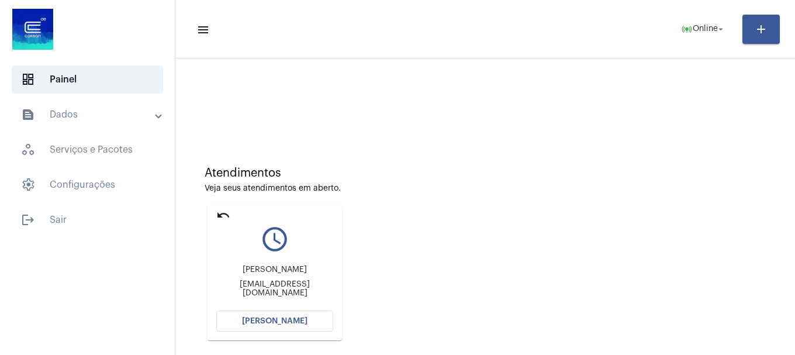
click at [283, 324] on span "[PERSON_NAME]" at bounding box center [274, 321] width 65 height 8
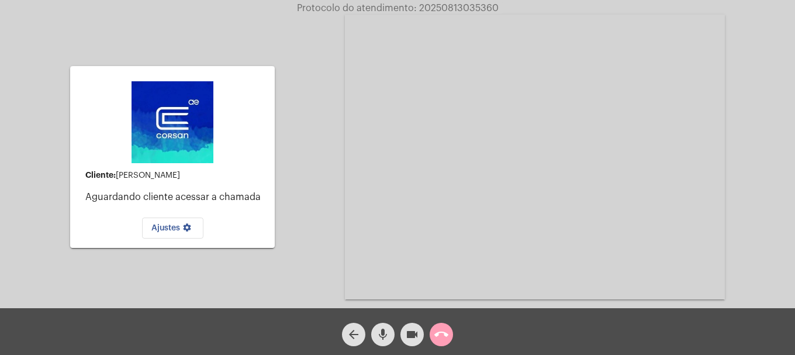
click at [443, 332] on mat-icon "call_end" at bounding box center [441, 334] width 14 height 14
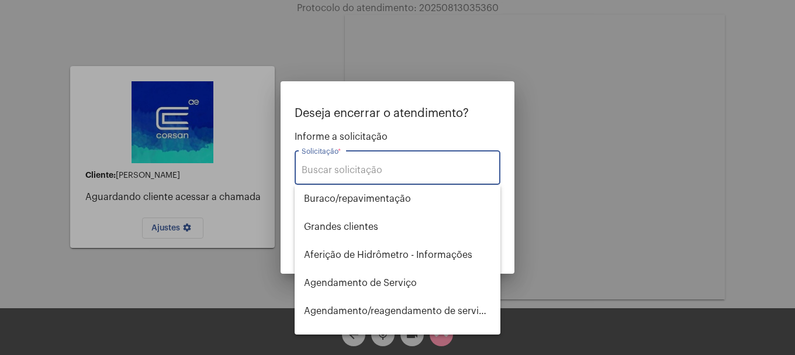
click at [376, 174] on input "Solicitação *" at bounding box center [397, 170] width 192 height 11
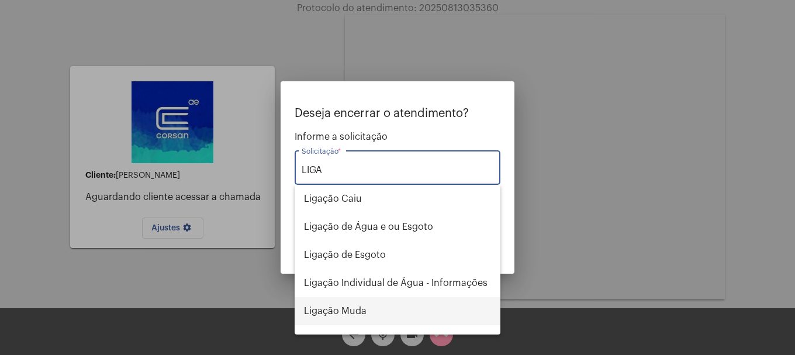
click at [387, 308] on span "Ligação Muda" at bounding box center [397, 311] width 187 height 28
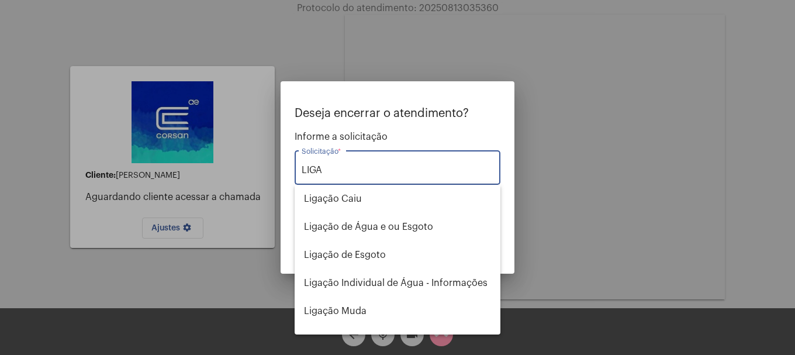
type input "Ligação Muda"
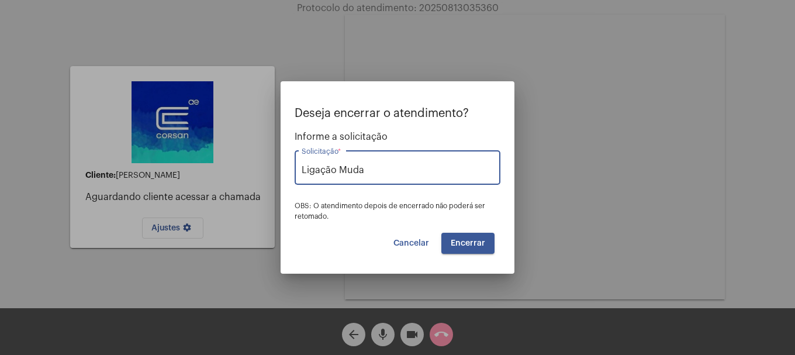
click at [455, 244] on span "Encerrar" at bounding box center [467, 243] width 34 height 8
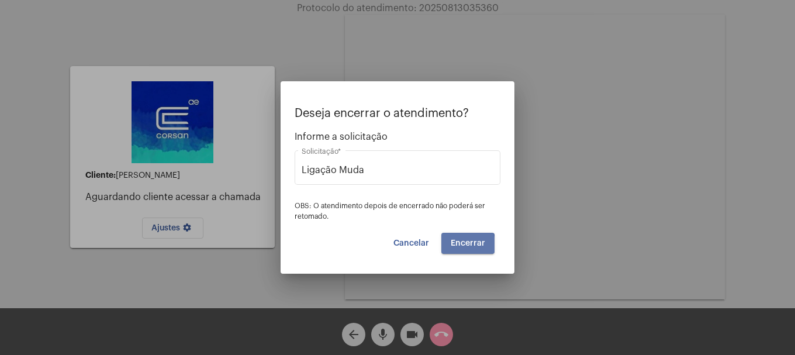
click at [455, 244] on span "Encerrar" at bounding box center [467, 243] width 34 height 8
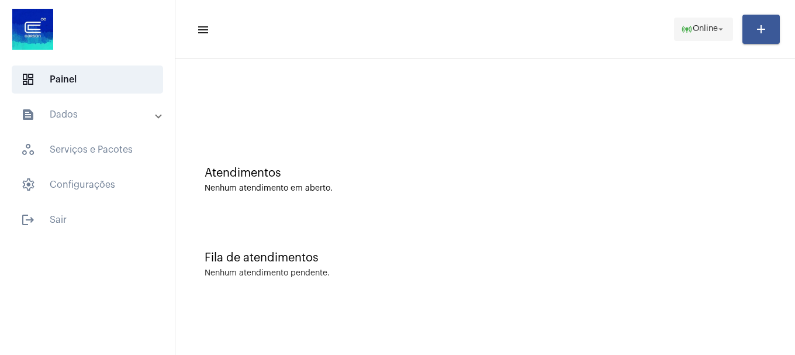
click at [703, 33] on span "online_prediction Online arrow_drop_down" at bounding box center [703, 28] width 45 height 21
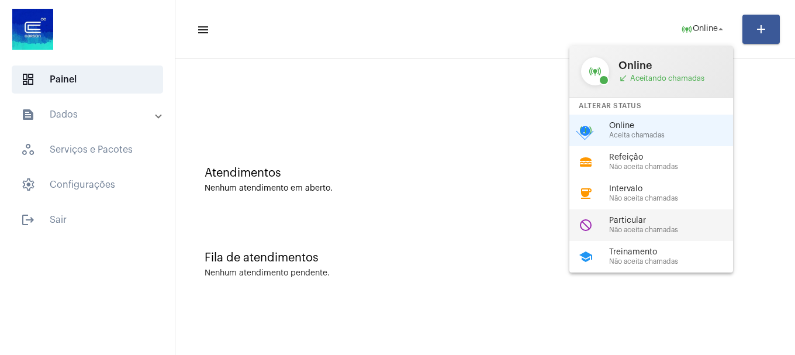
click at [623, 226] on span "Não aceita chamadas" at bounding box center [675, 230] width 133 height 8
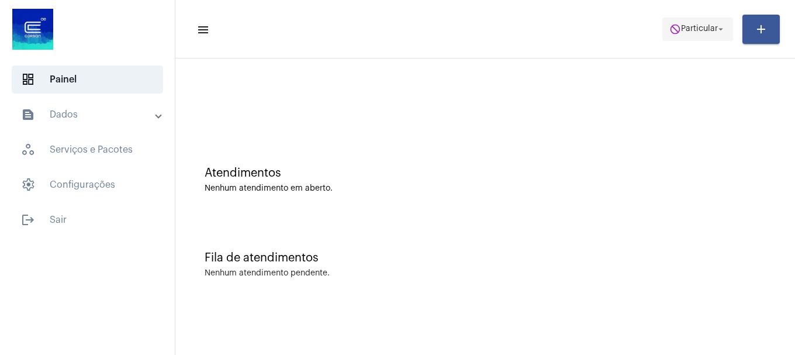
click at [677, 33] on mat-icon "do_not_disturb" at bounding box center [675, 29] width 12 height 12
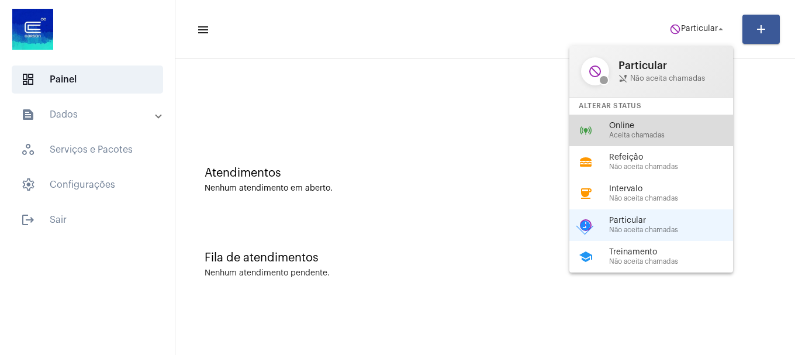
click at [647, 119] on div "online_prediction Online Aceita chamadas" at bounding box center [660, 131] width 182 height 32
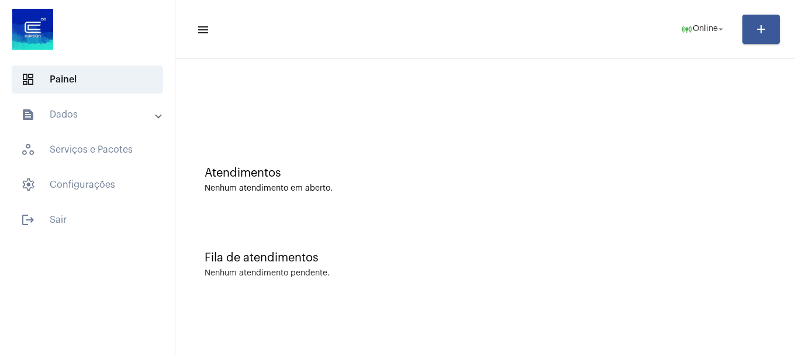
click at [702, 43] on mat-toolbar-row "menu online_prediction Online arrow_drop_down add" at bounding box center [484, 29] width 619 height 37
click at [706, 36] on span "online_prediction Online arrow_drop_down" at bounding box center [703, 28] width 45 height 21
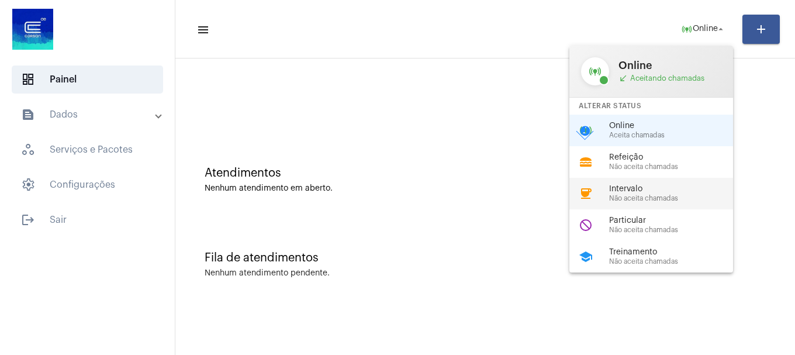
click at [660, 195] on span "Não aceita chamadas" at bounding box center [675, 199] width 133 height 8
